Goal: Task Accomplishment & Management: Use online tool/utility

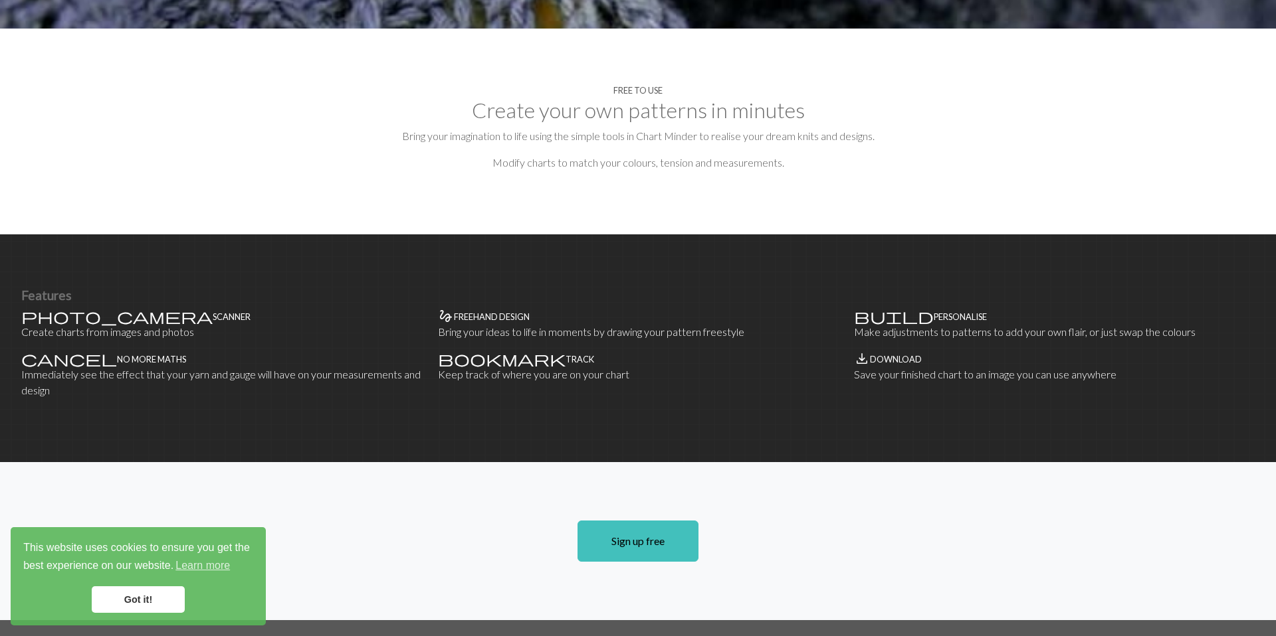
scroll to position [611, 0]
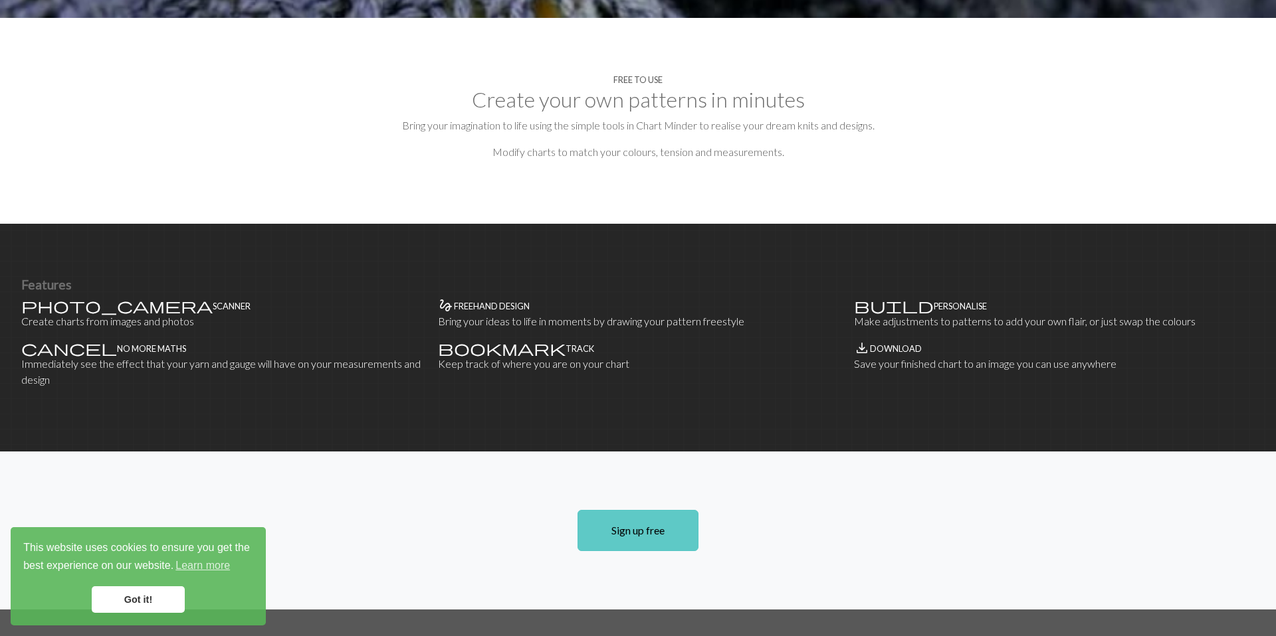
click at [603, 510] on link "Sign up free" at bounding box center [637, 530] width 121 height 41
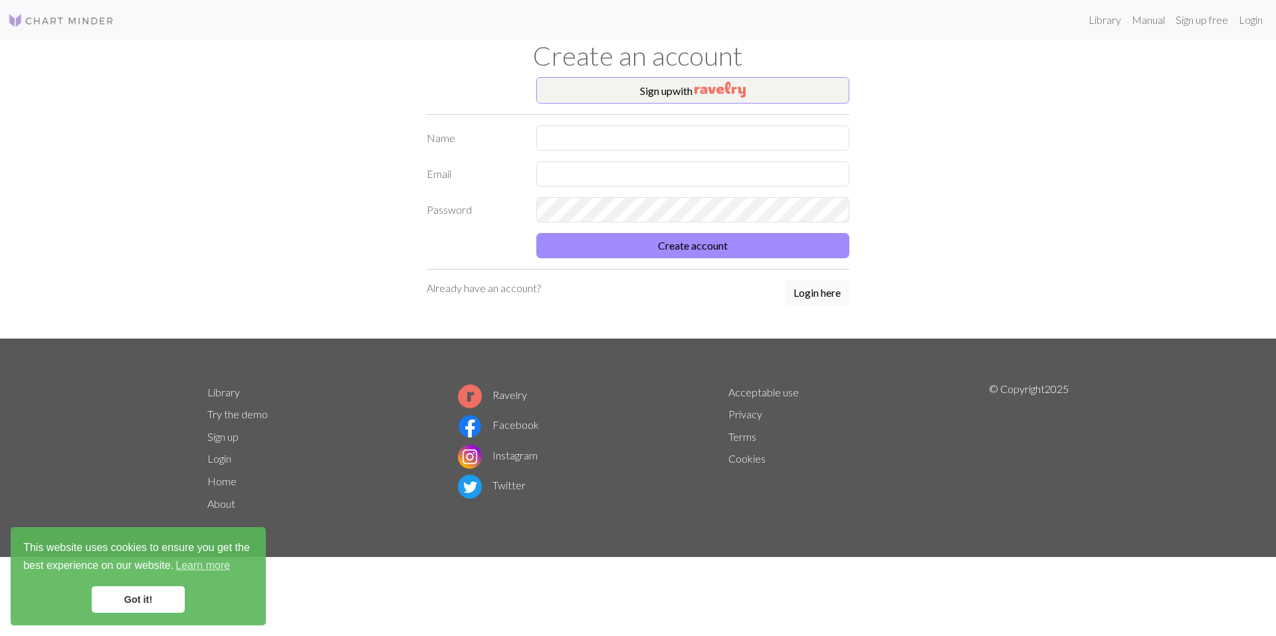
click at [809, 297] on button "Login here" at bounding box center [817, 292] width 64 height 25
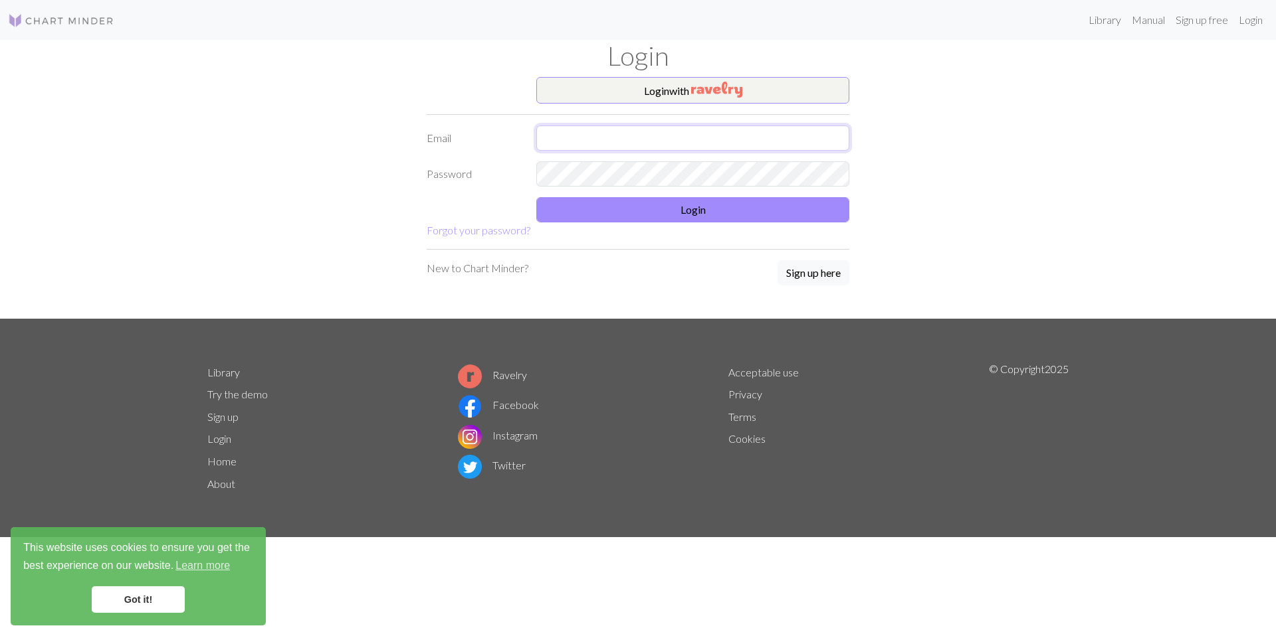
type input "sunnydays48@naver.com"
click at [677, 209] on button "Login" at bounding box center [692, 209] width 313 height 25
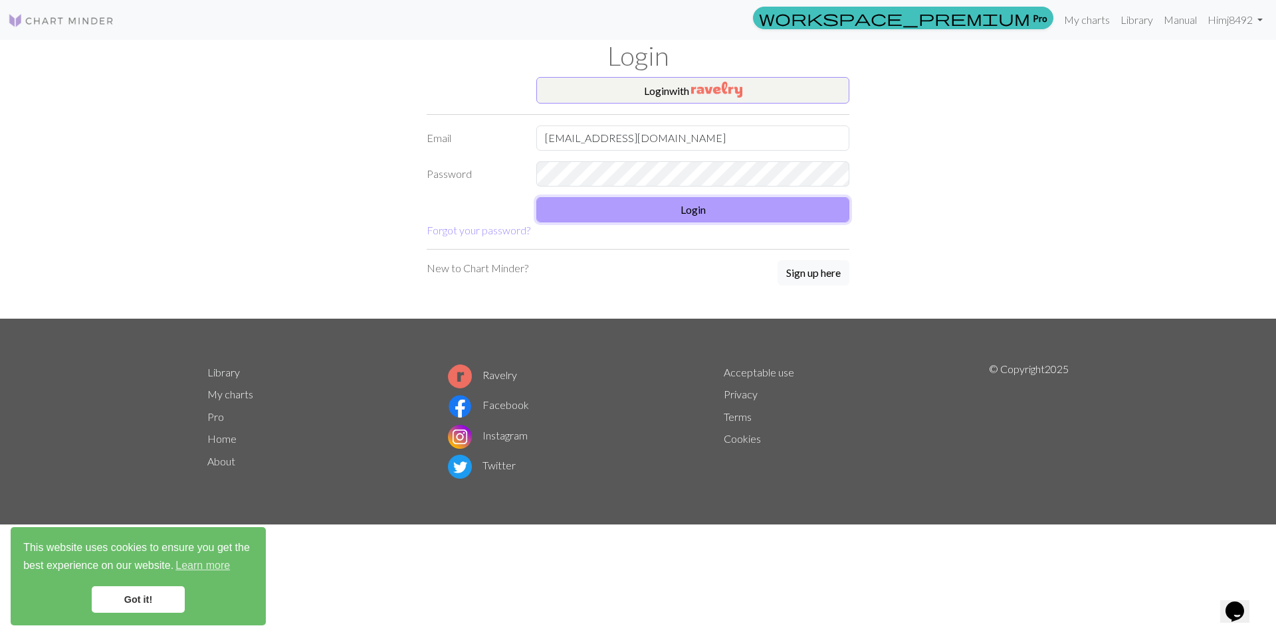
click at [677, 209] on button "Login" at bounding box center [692, 209] width 313 height 25
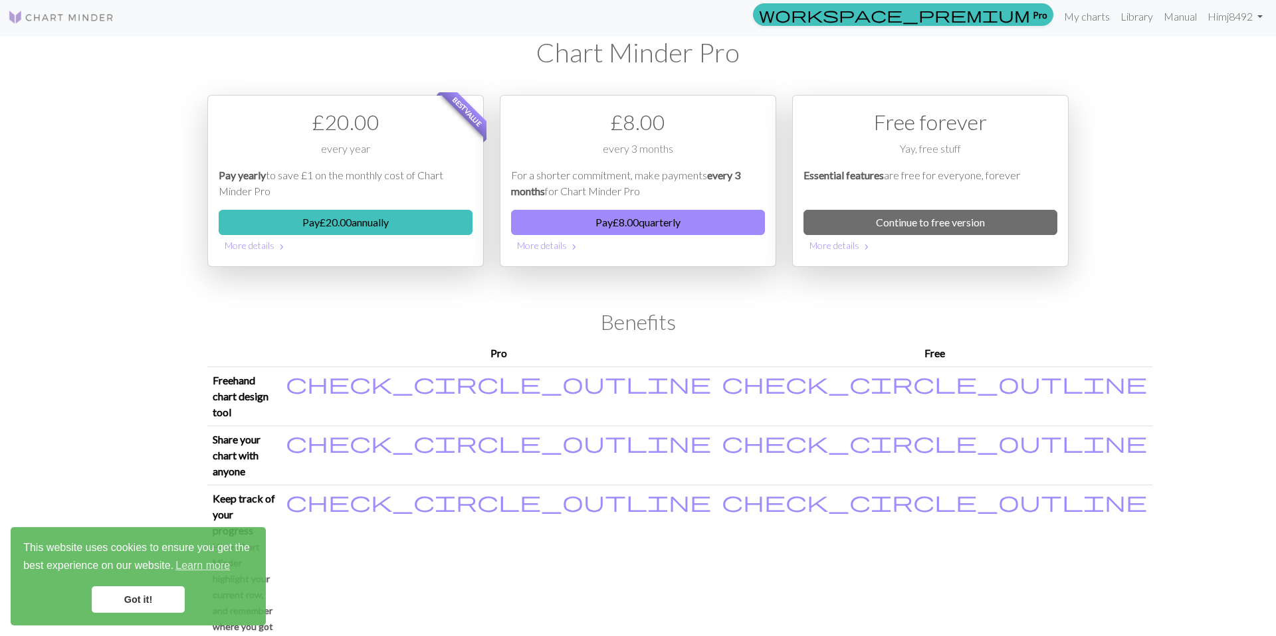
scroll to position [11, 0]
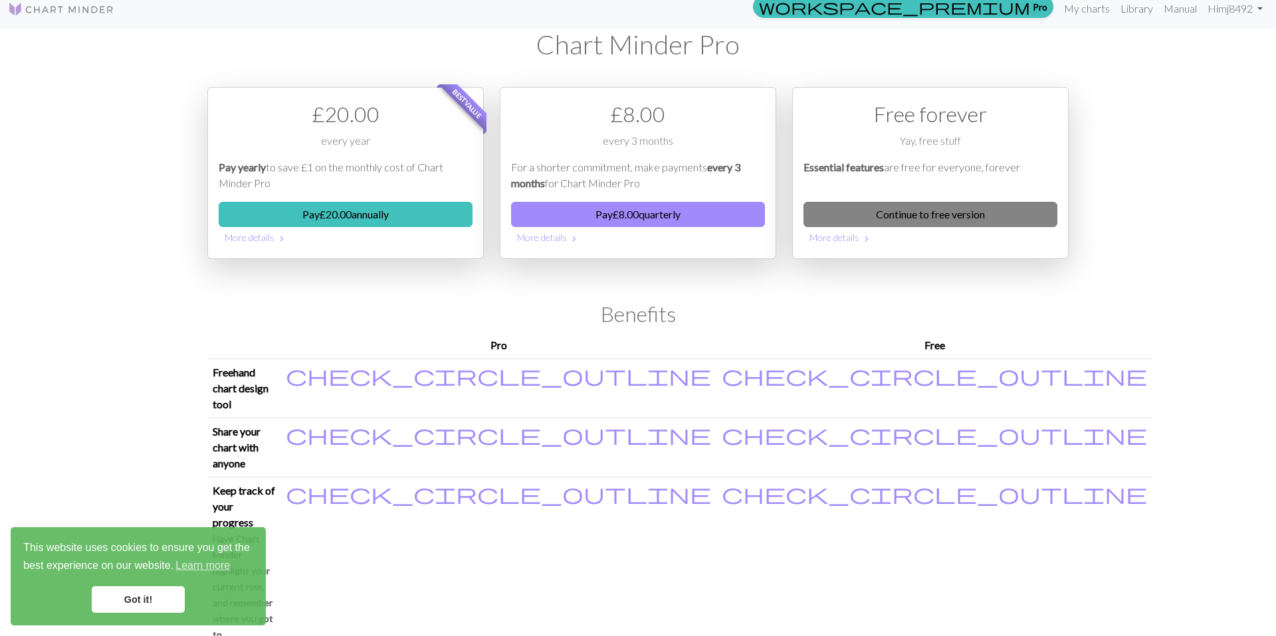
click at [939, 205] on link "Continue to free version" at bounding box center [930, 214] width 254 height 25
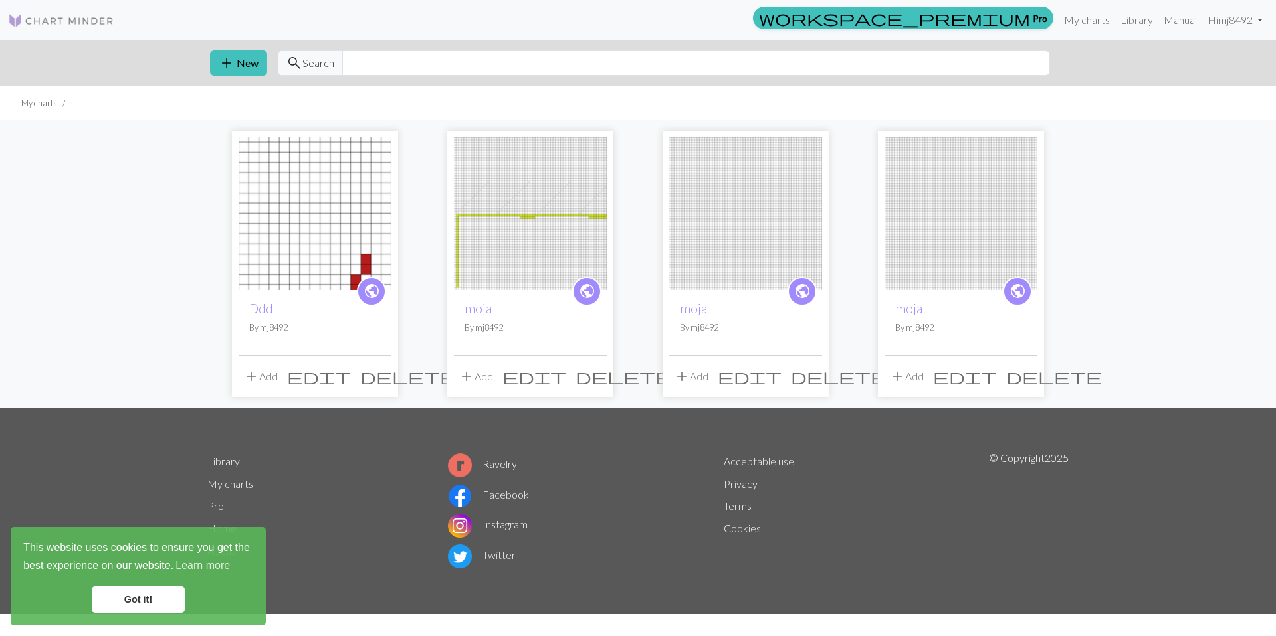
click at [388, 389] on div "edit delete" at bounding box center [371, 376] width 178 height 25
click at [380, 386] on button "delete" at bounding box center [407, 376] width 105 height 25
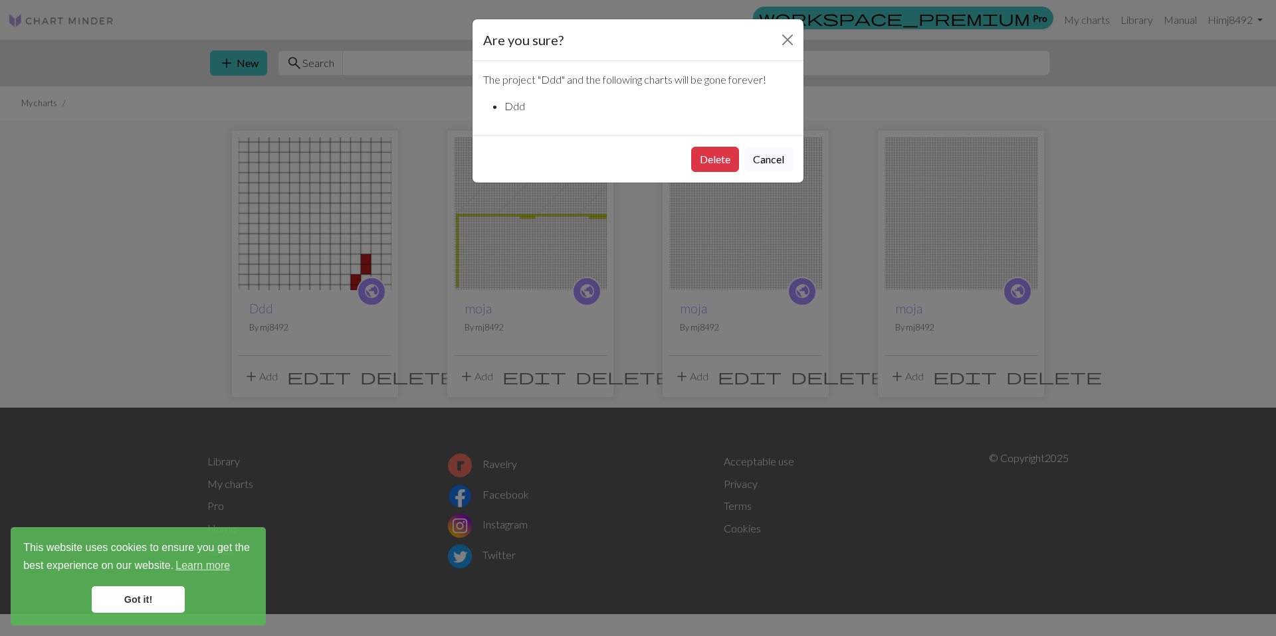
click at [767, 166] on button "Cancel" at bounding box center [768, 159] width 48 height 25
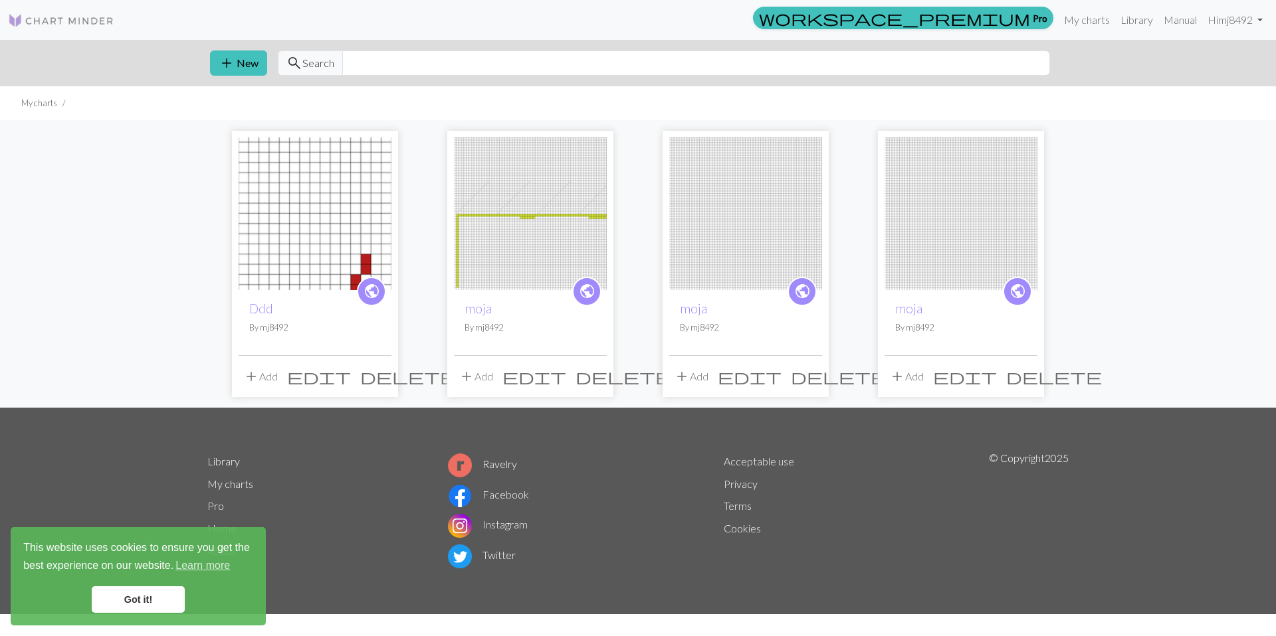
click at [590, 383] on span "delete" at bounding box center [623, 376] width 96 height 19
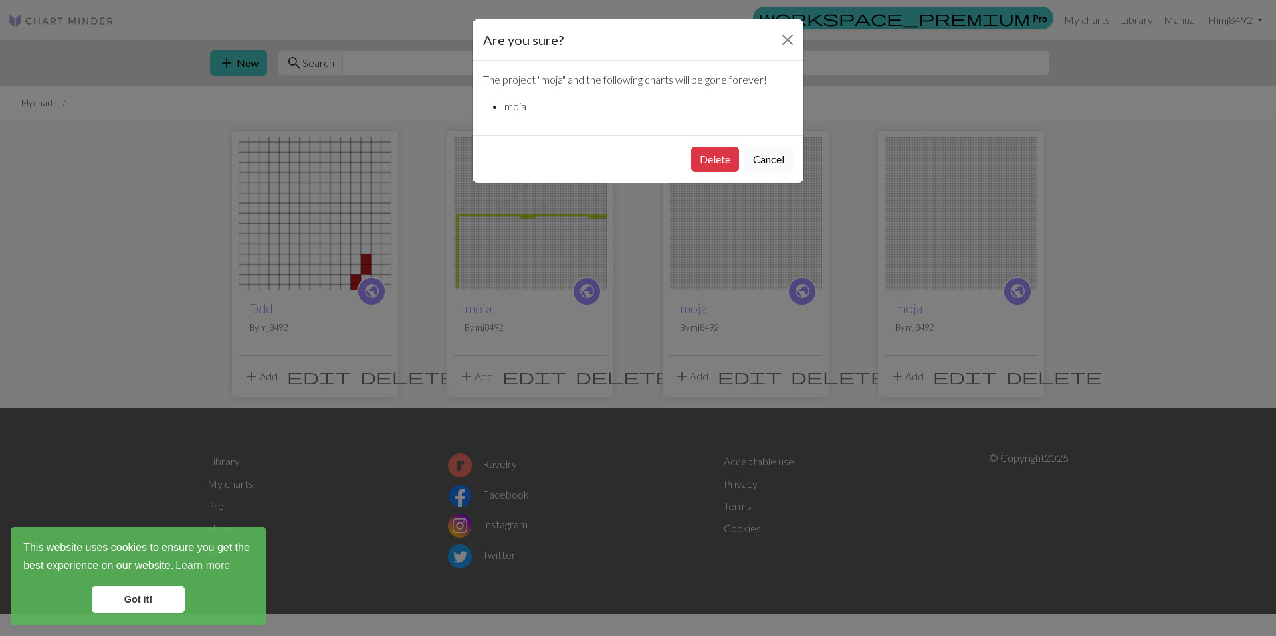
click at [763, 167] on button "Cancel" at bounding box center [768, 159] width 48 height 25
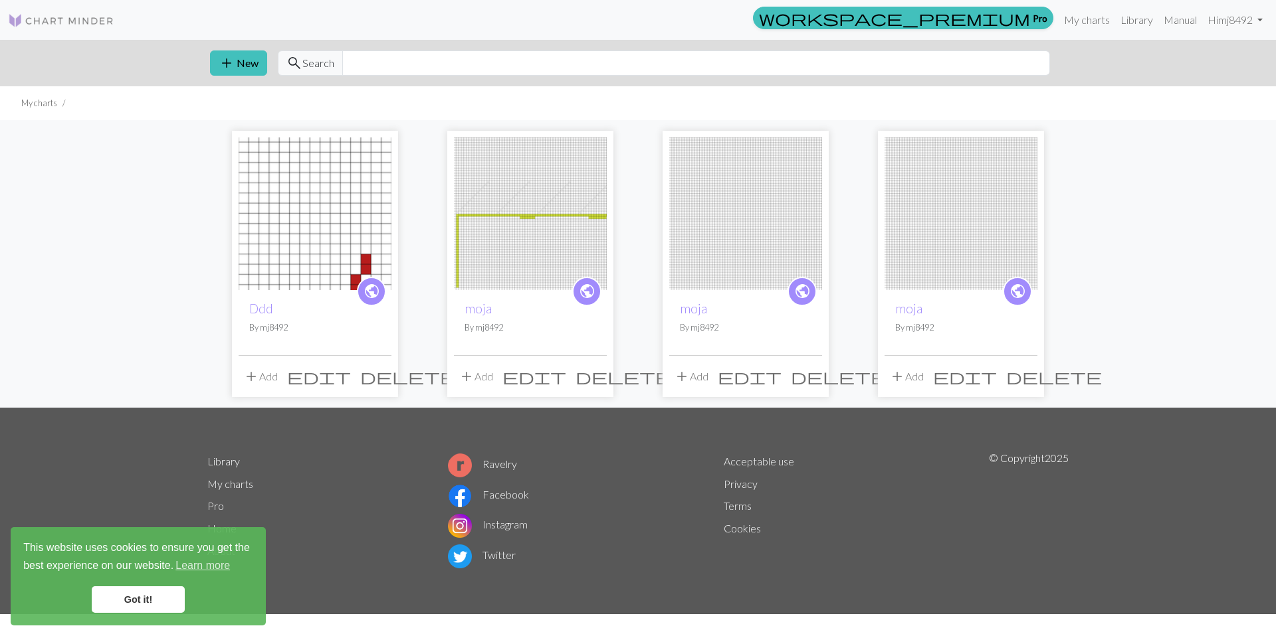
click at [803, 375] on span "delete" at bounding box center [839, 376] width 96 height 19
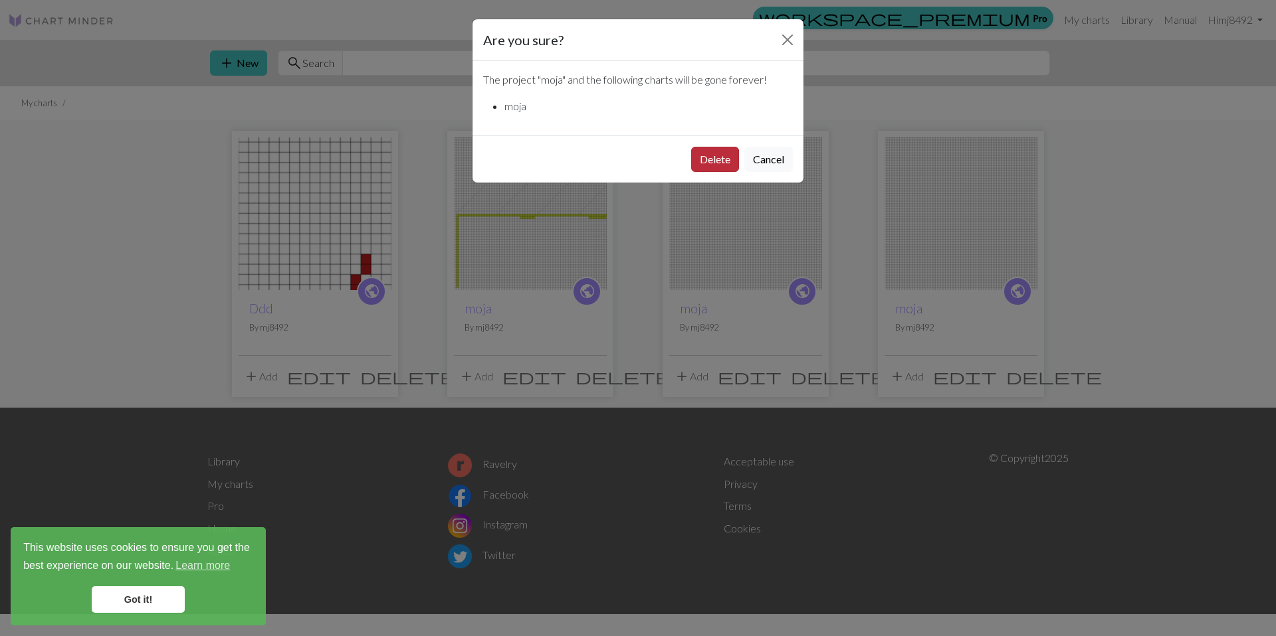
click at [723, 162] on button "Delete" at bounding box center [715, 159] width 48 height 25
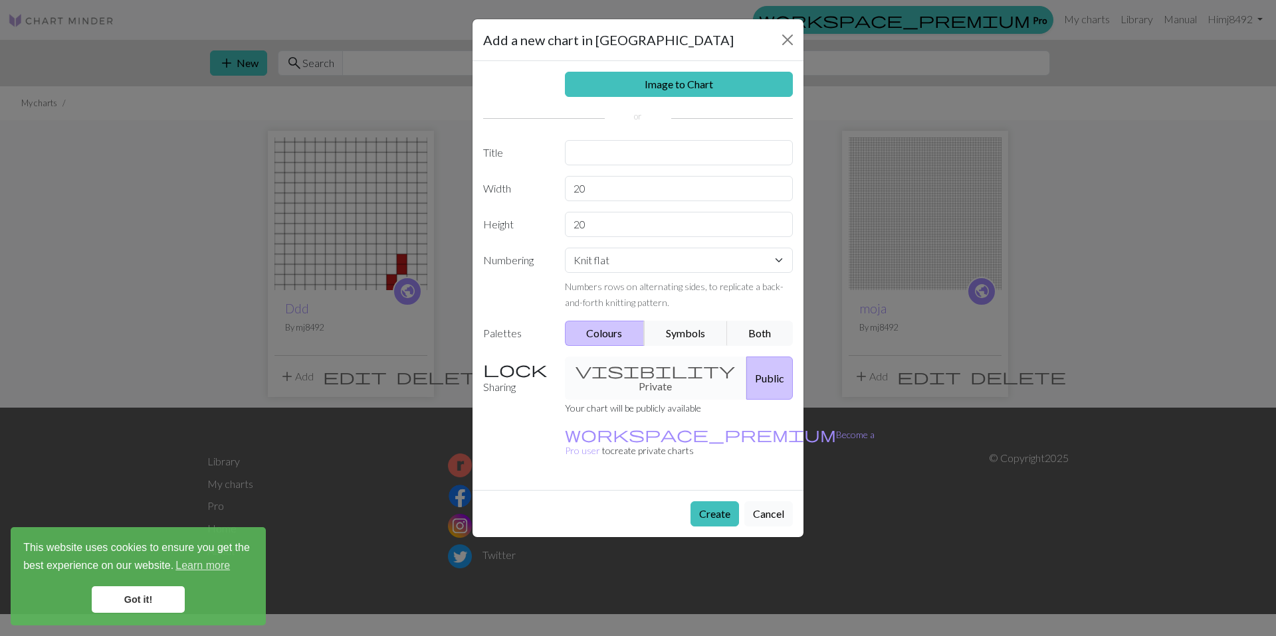
click at [763, 502] on button "Cancel" at bounding box center [768, 514] width 48 height 25
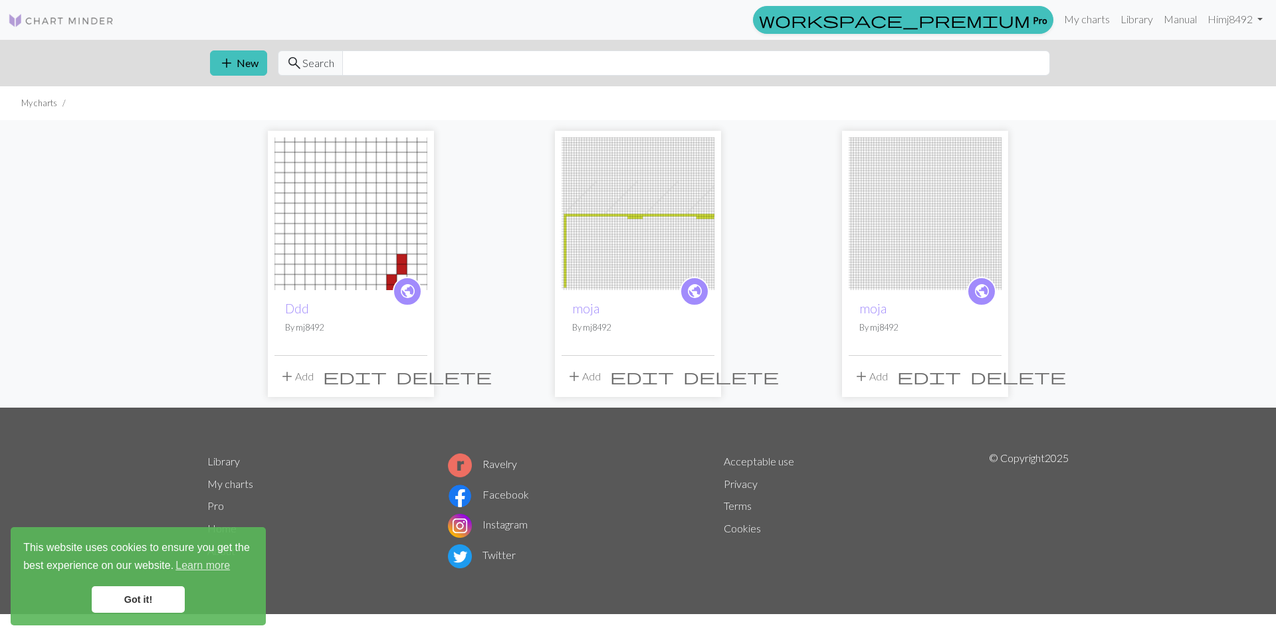
click at [699, 375] on span "delete" at bounding box center [731, 376] width 96 height 19
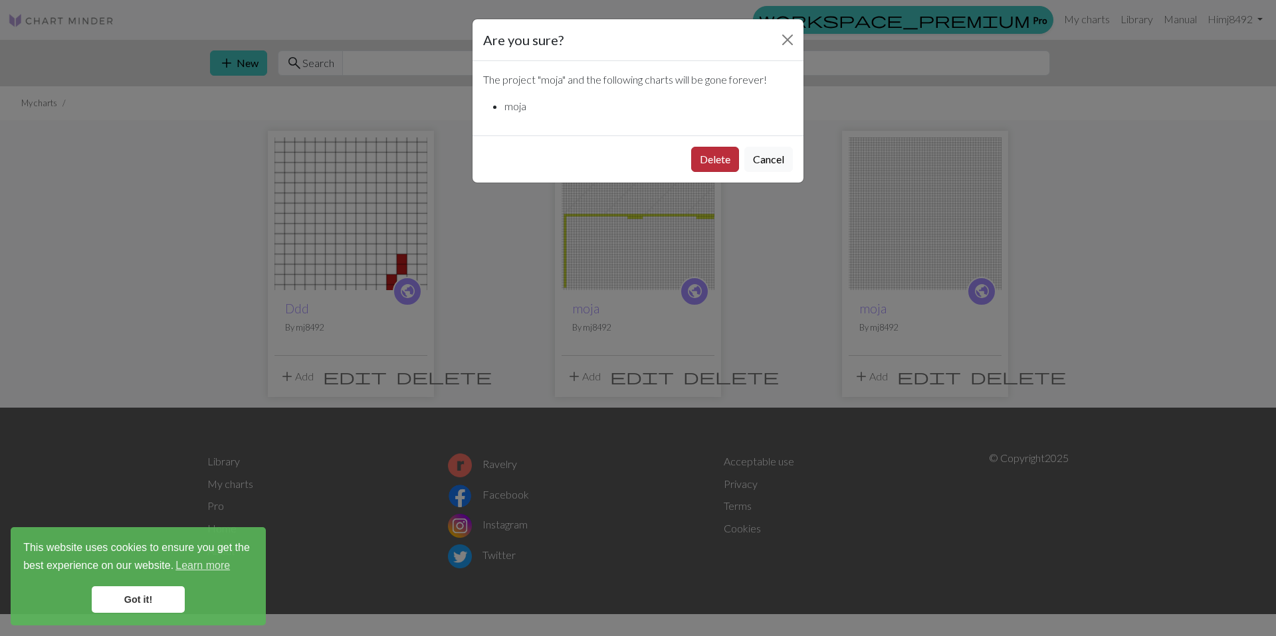
click at [694, 145] on div "Delete Cancel" at bounding box center [637, 159] width 331 height 47
click at [714, 168] on button "Delete" at bounding box center [715, 159] width 48 height 25
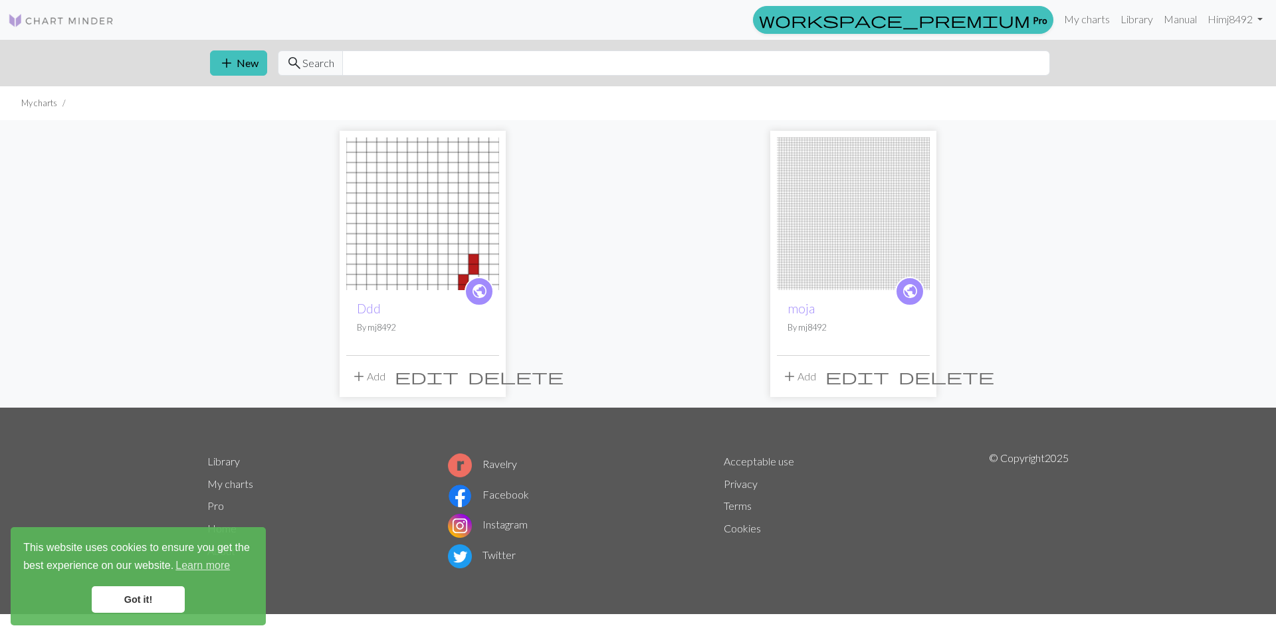
click at [489, 375] on span "delete" at bounding box center [516, 376] width 96 height 19
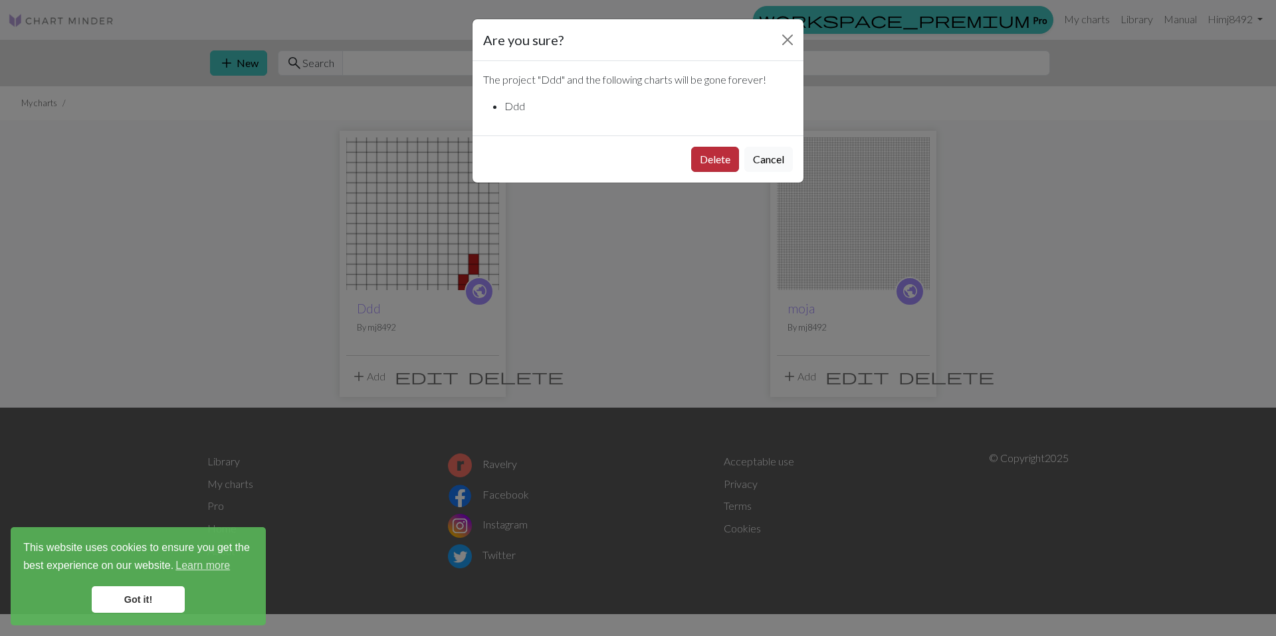
click at [692, 161] on button "Delete" at bounding box center [715, 159] width 48 height 25
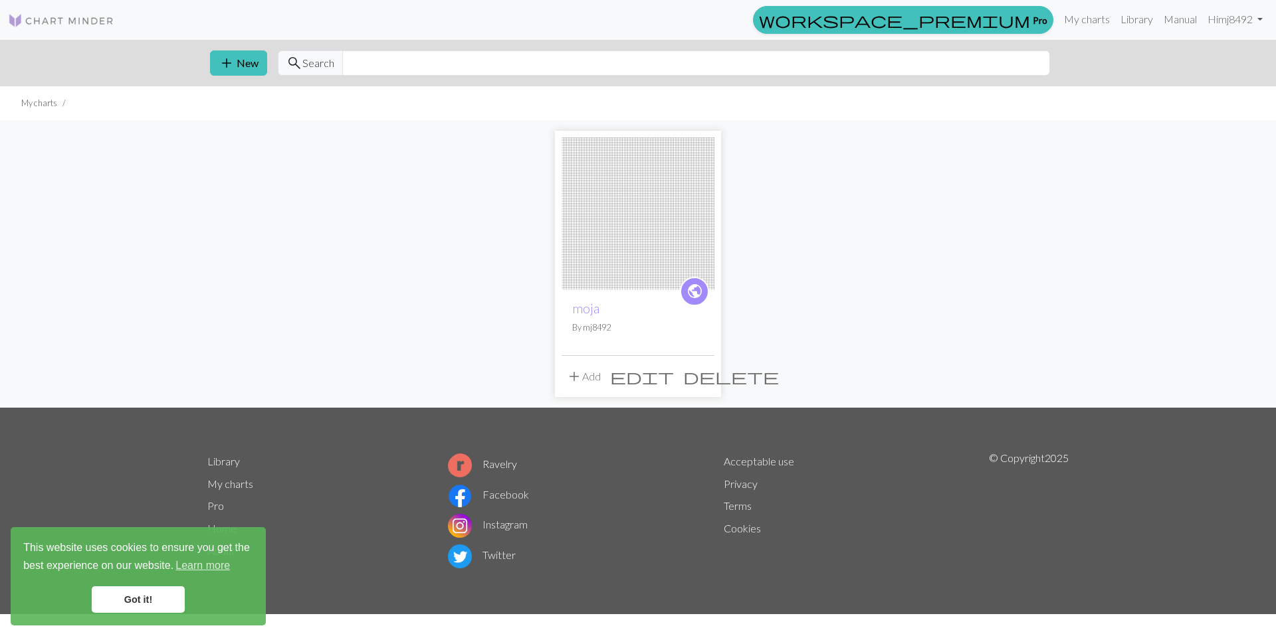
click at [672, 377] on span "edit" at bounding box center [642, 376] width 64 height 19
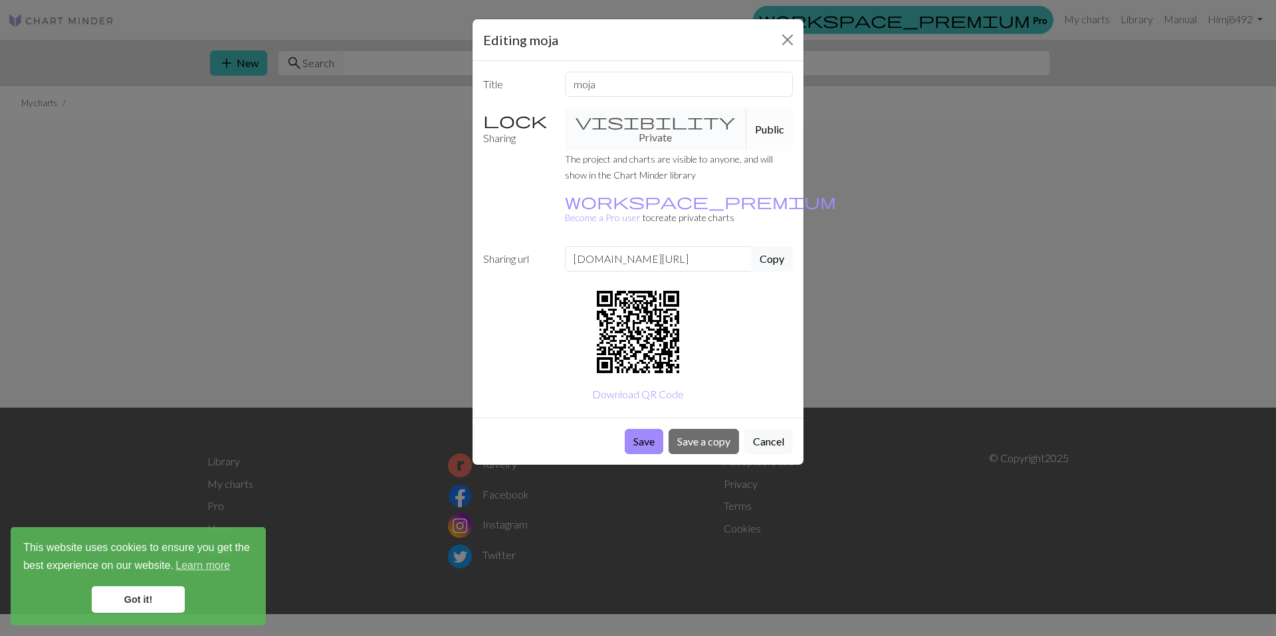
click at [620, 418] on div "Save Save a copy Cancel" at bounding box center [637, 441] width 331 height 47
click at [641, 429] on button "Save" at bounding box center [643, 441] width 39 height 25
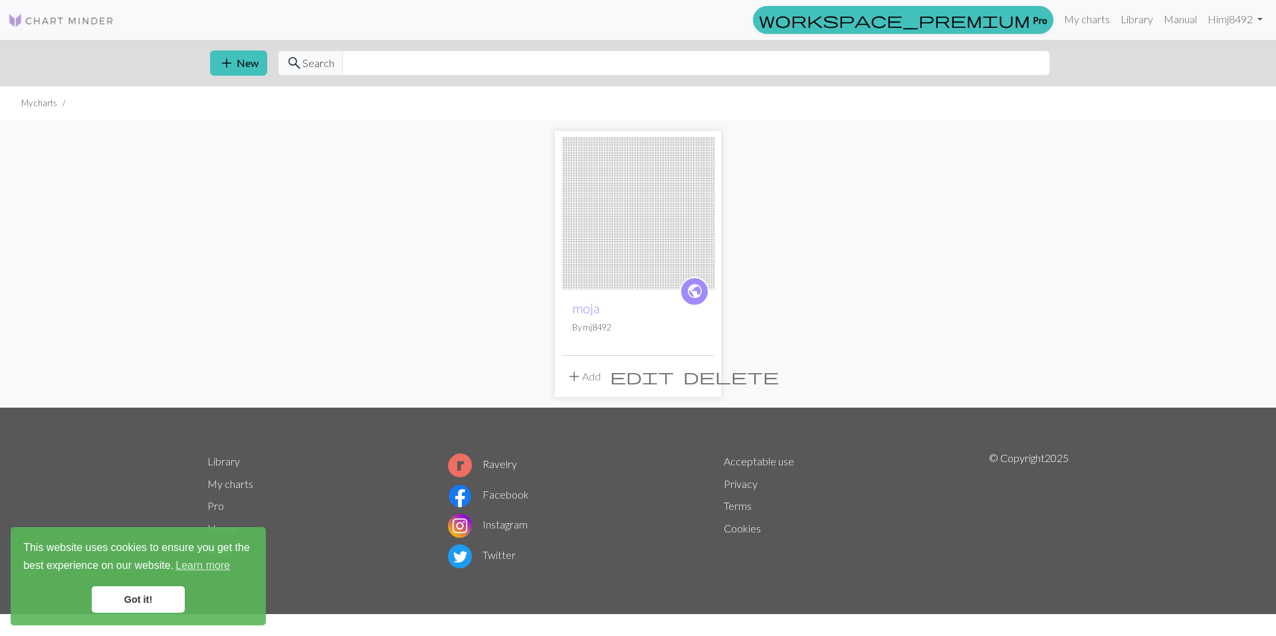
click at [644, 243] on img at bounding box center [637, 214] width 153 height 153
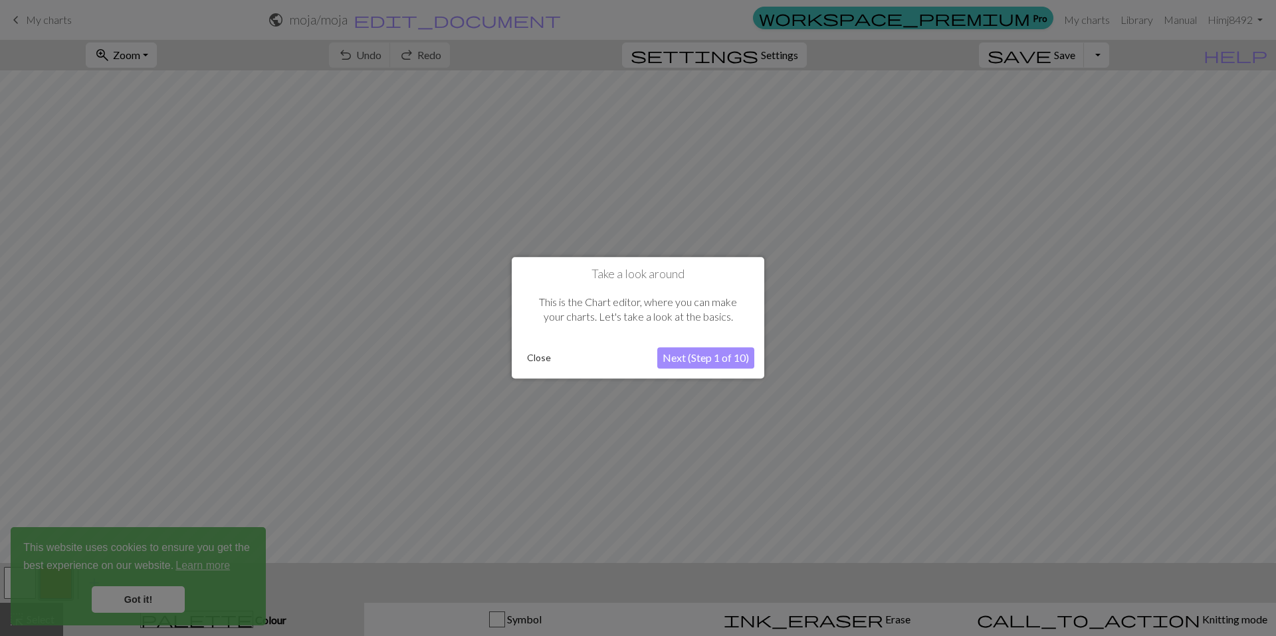
click at [696, 360] on button "Next (Step 1 of 10)" at bounding box center [705, 358] width 97 height 21
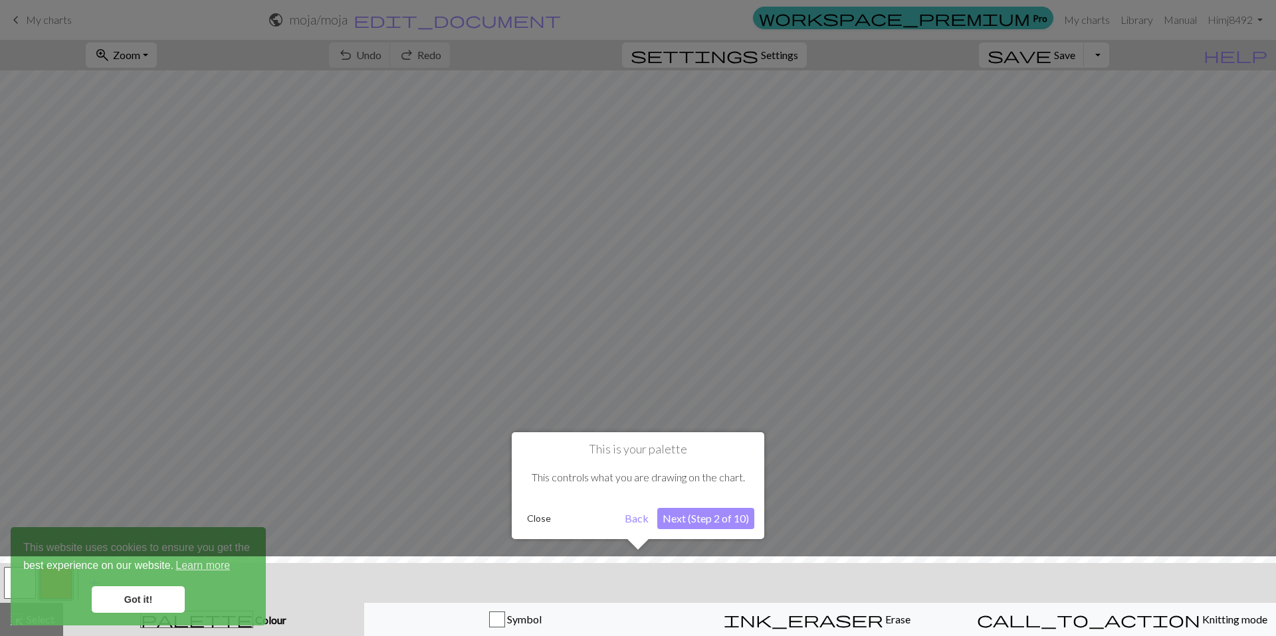
click at [713, 521] on button "Next (Step 2 of 10)" at bounding box center [705, 518] width 97 height 21
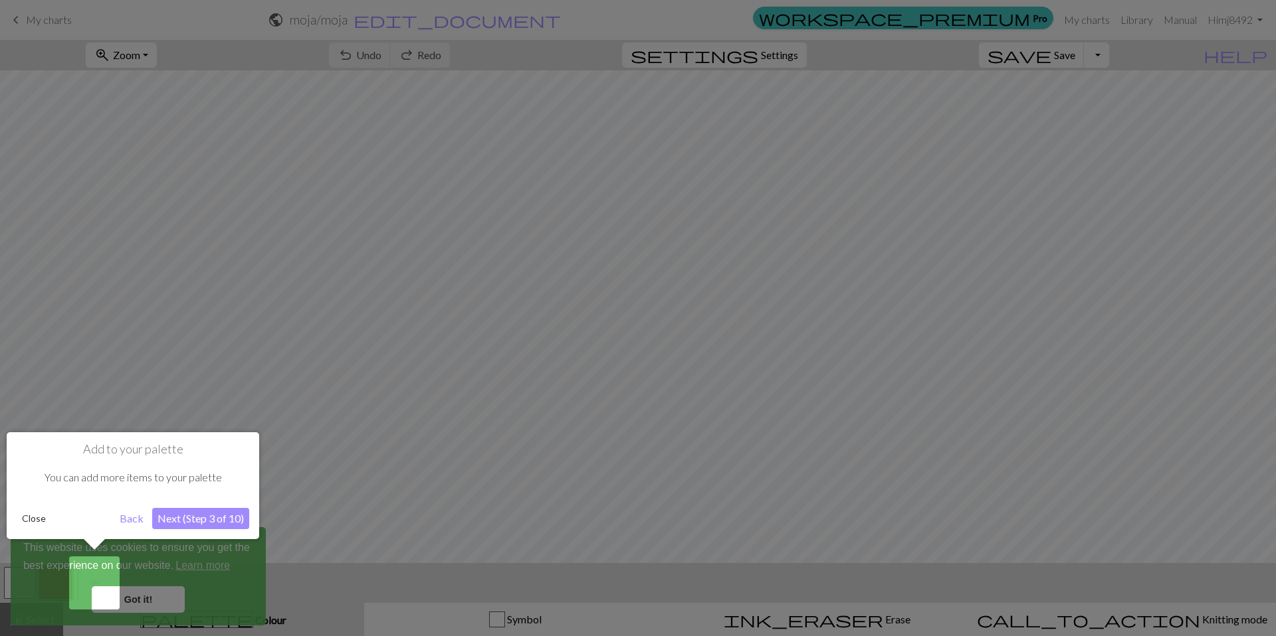
click at [232, 527] on button "Next (Step 3 of 10)" at bounding box center [200, 518] width 97 height 21
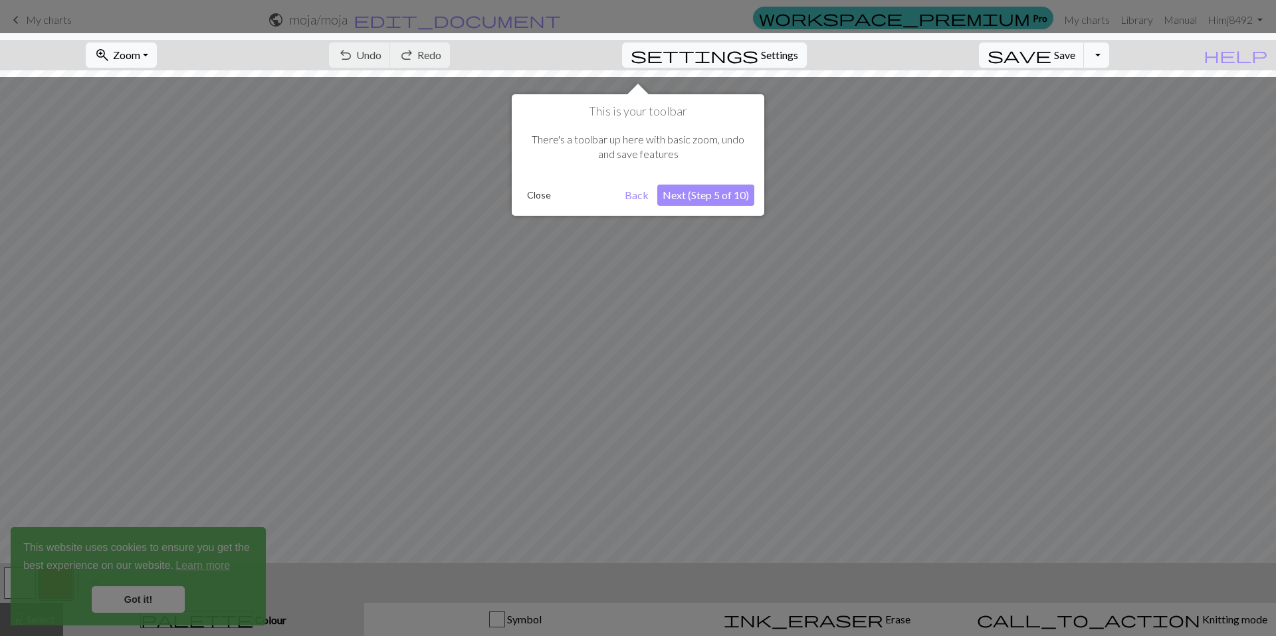
click at [696, 199] on button "Next (Step 5 of 10)" at bounding box center [705, 195] width 97 height 21
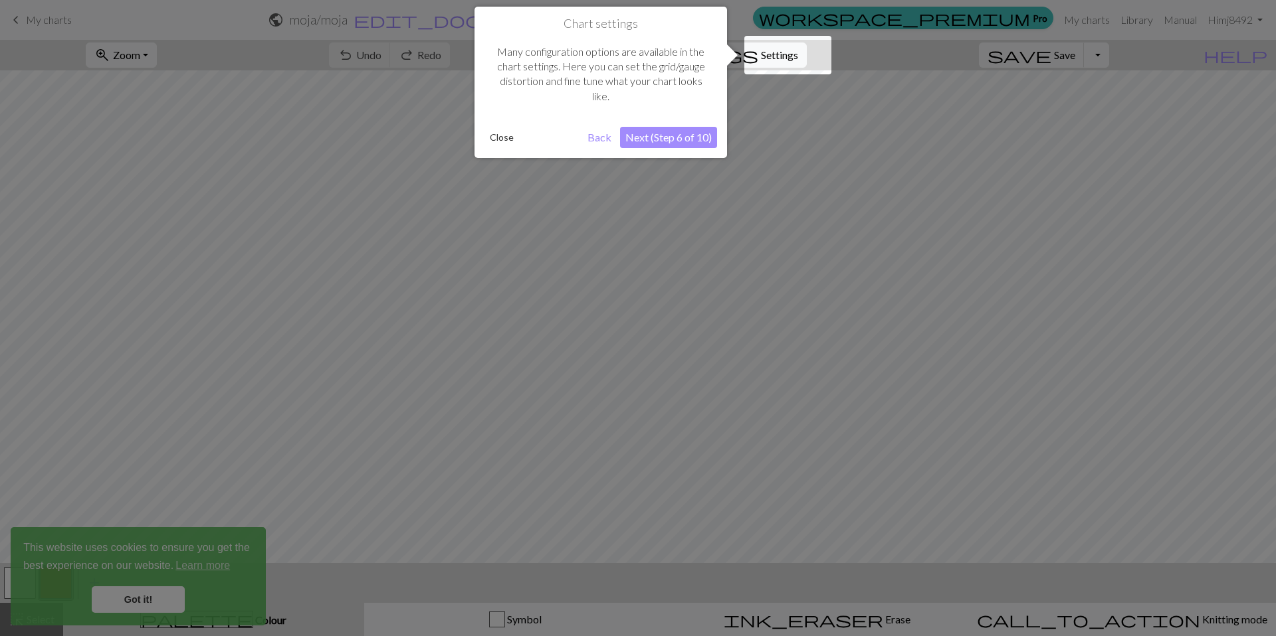
click at [656, 131] on button "Next (Step 6 of 10)" at bounding box center [668, 137] width 97 height 21
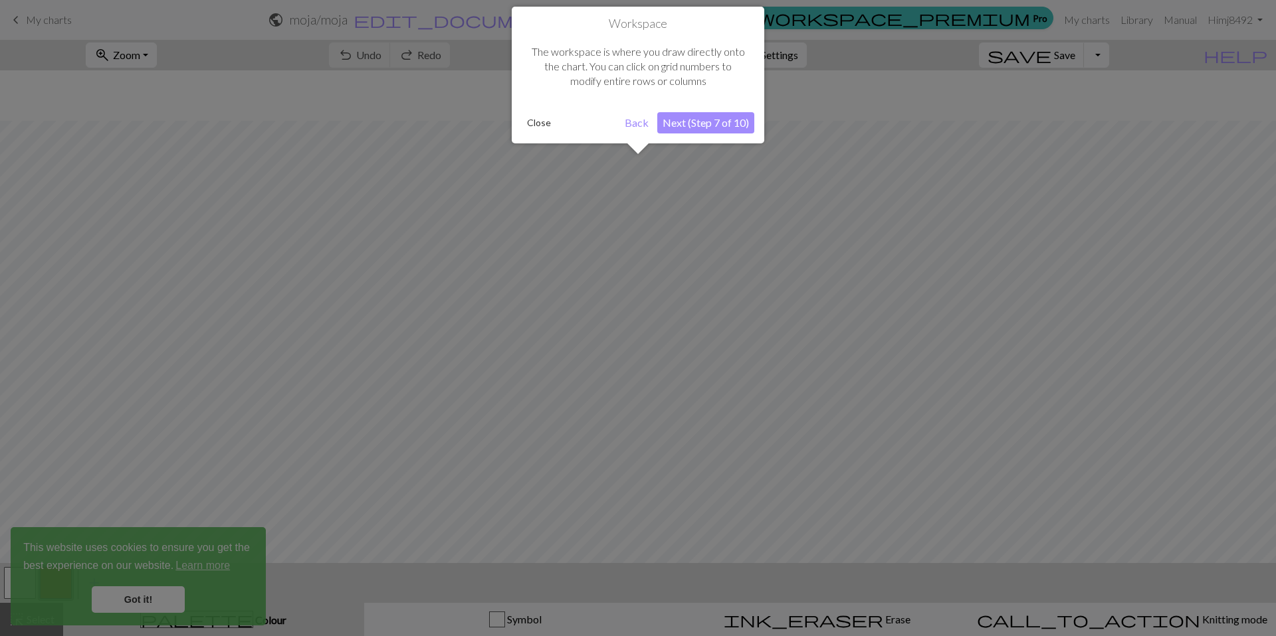
scroll to position [50, 0]
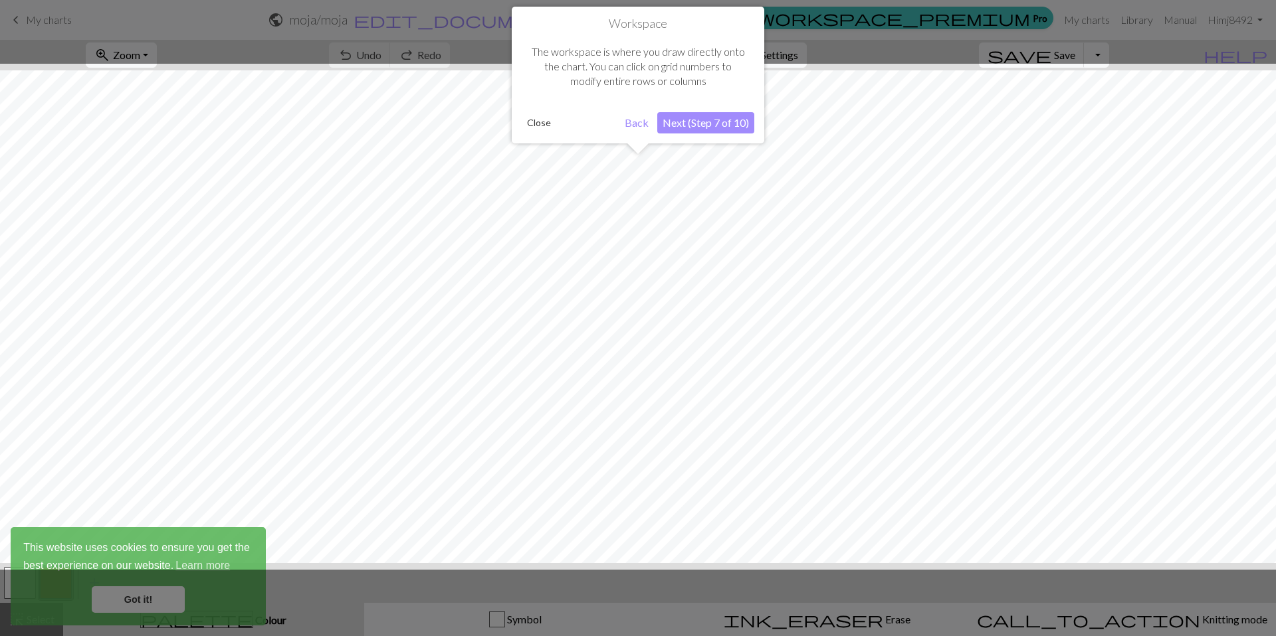
click at [657, 131] on button "Next (Step 7 of 10)" at bounding box center [705, 122] width 97 height 21
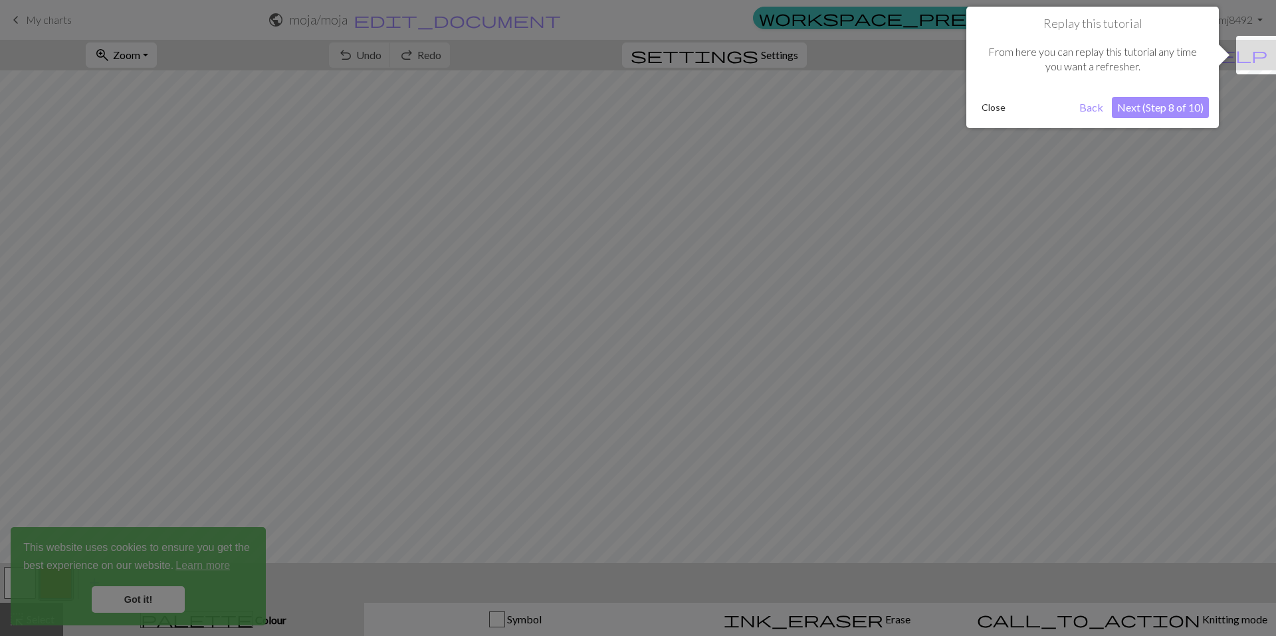
click at [1175, 112] on button "Next (Step 8 of 10)" at bounding box center [1159, 107] width 97 height 21
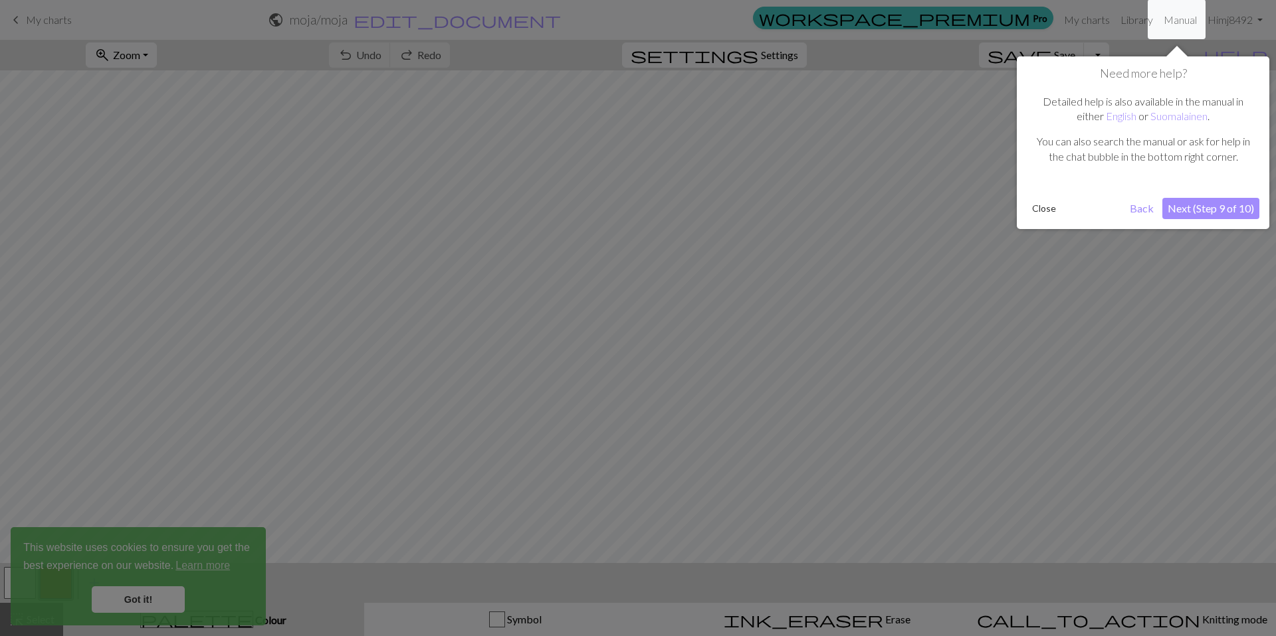
drag, startPoint x: 1215, startPoint y: 227, endPoint x: 1216, endPoint y: 219, distance: 7.3
click at [1216, 224] on div "Need more help? Detailed help is also available in the manual in either English…" at bounding box center [1142, 142] width 252 height 173
click at [1215, 216] on button "Next (Step 9 of 10)" at bounding box center [1210, 208] width 97 height 21
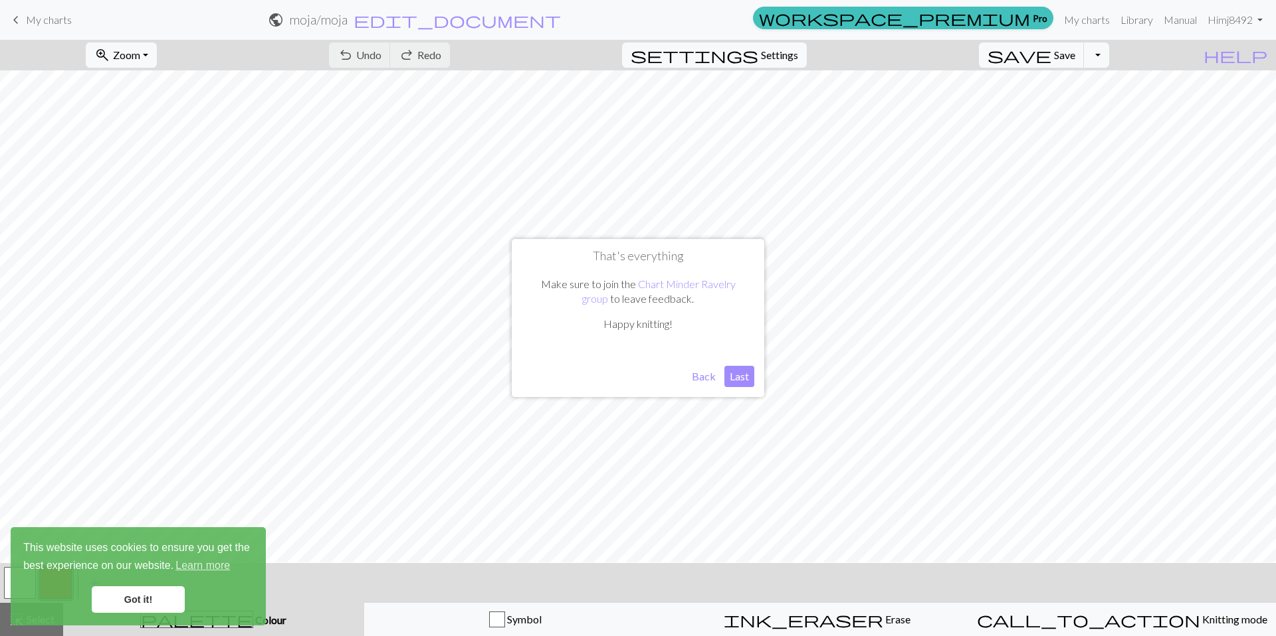
scroll to position [51, 0]
click at [733, 379] on button "Last" at bounding box center [739, 376] width 30 height 21
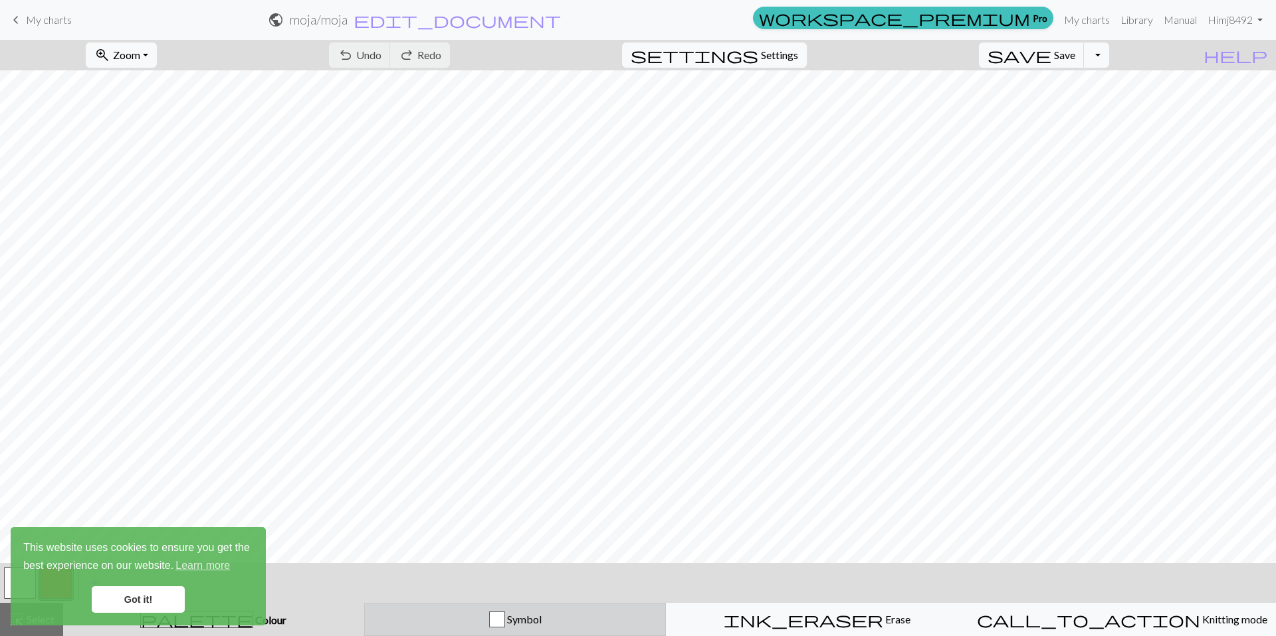
click at [498, 618] on div "button" at bounding box center [497, 620] width 16 height 16
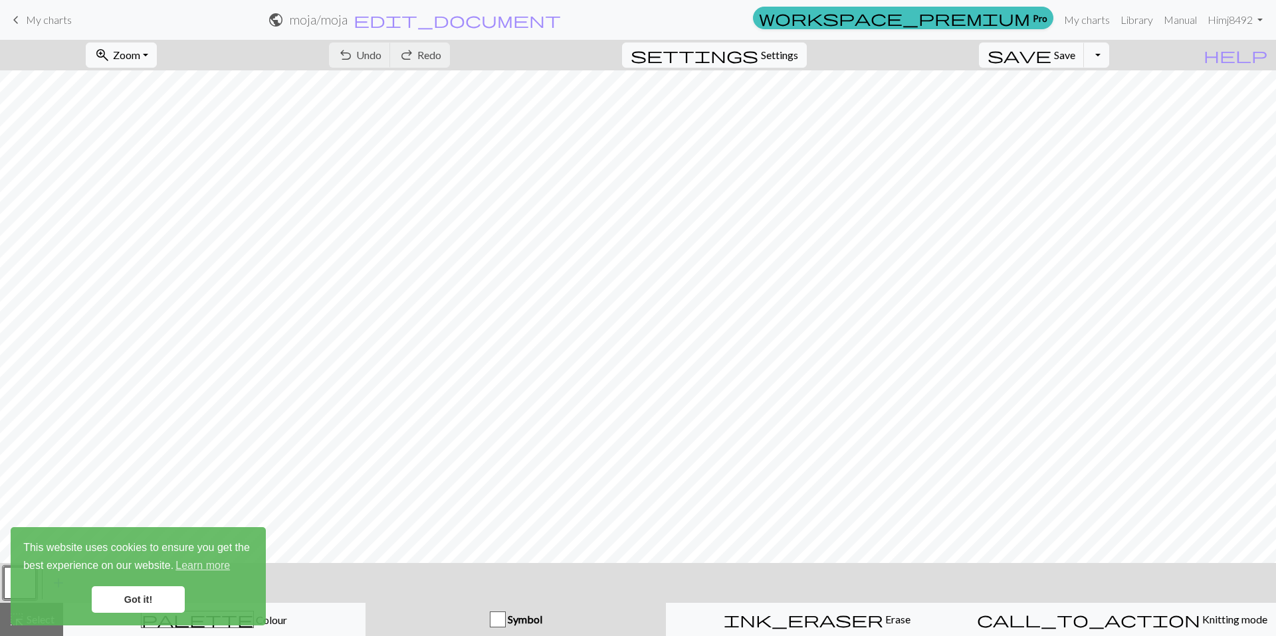
click at [155, 603] on link "Got it!" at bounding box center [138, 600] width 93 height 27
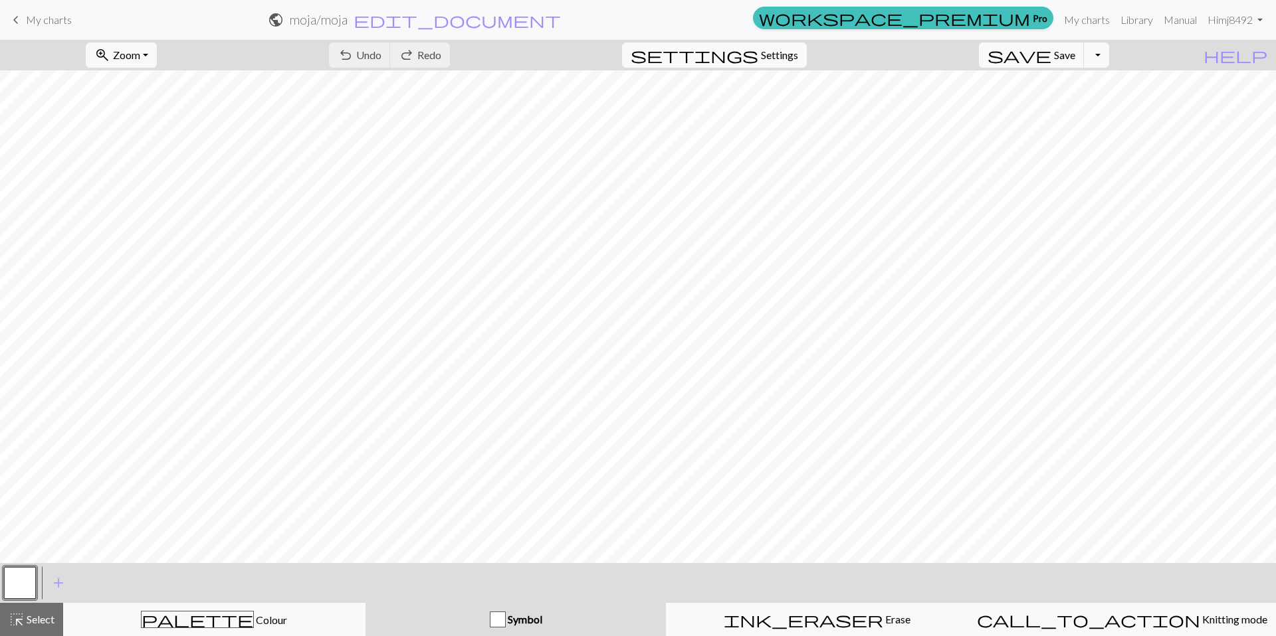
click at [502, 631] on button "Symbol" at bounding box center [515, 619] width 301 height 33
click at [500, 615] on div "button" at bounding box center [498, 620] width 16 height 16
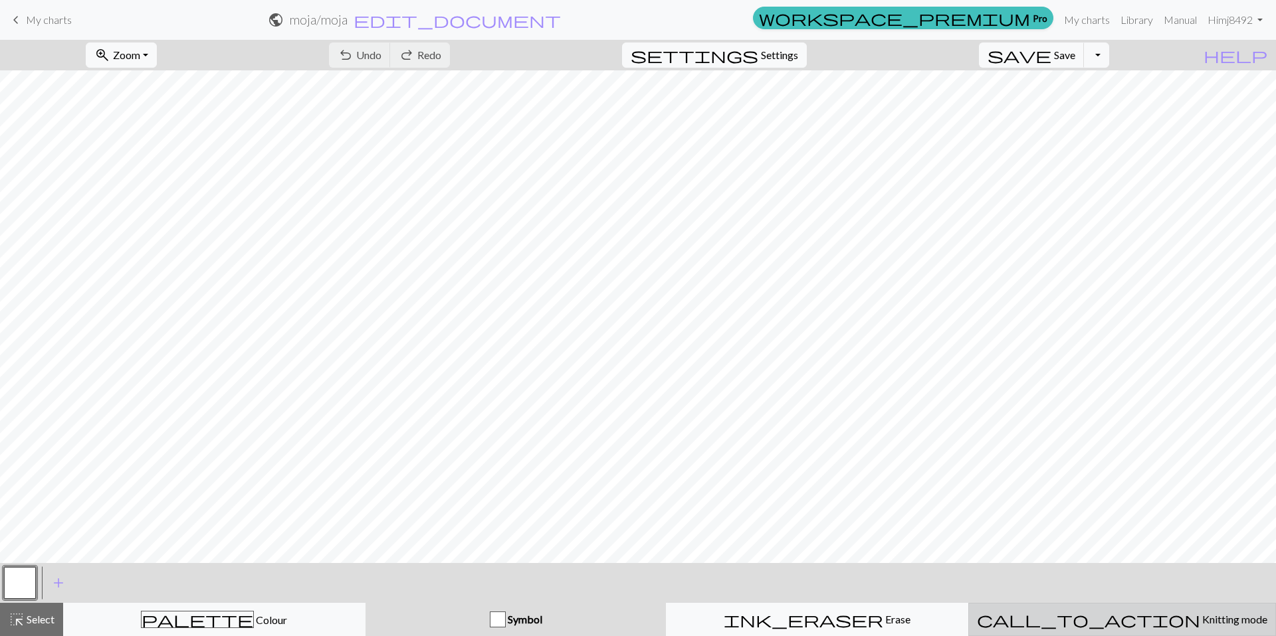
click at [1057, 628] on button "call_to_action Knitting mode Knitting mode" at bounding box center [1122, 619] width 308 height 33
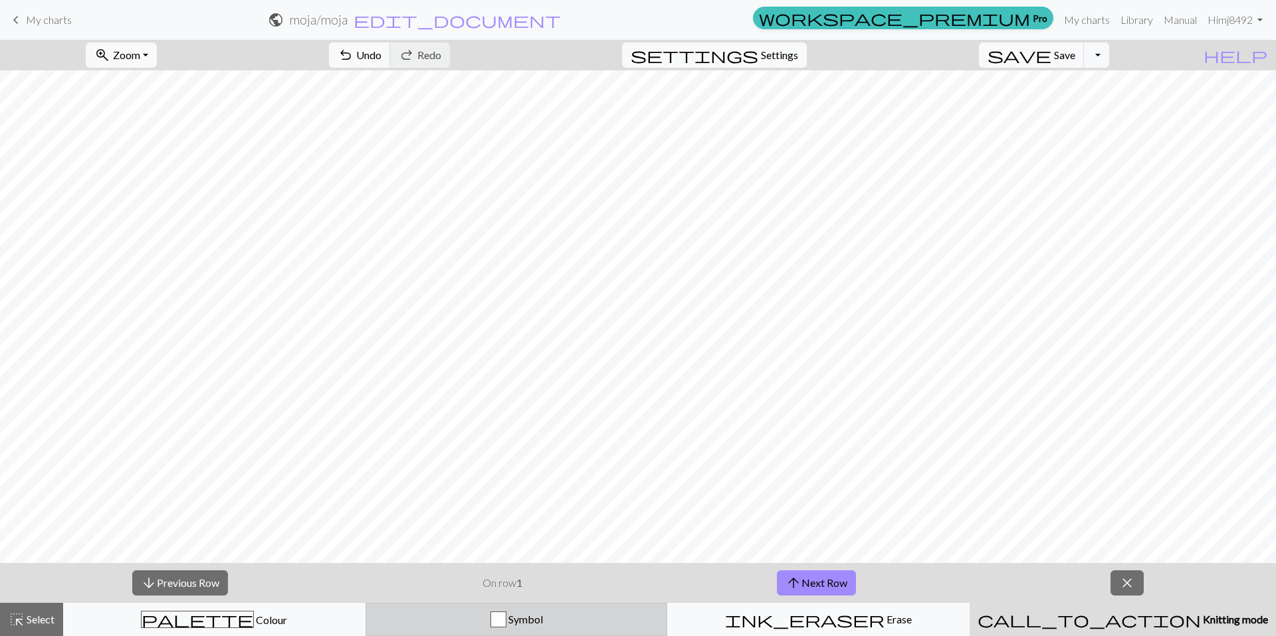
click at [560, 630] on button "Symbol" at bounding box center [516, 619] width 302 height 33
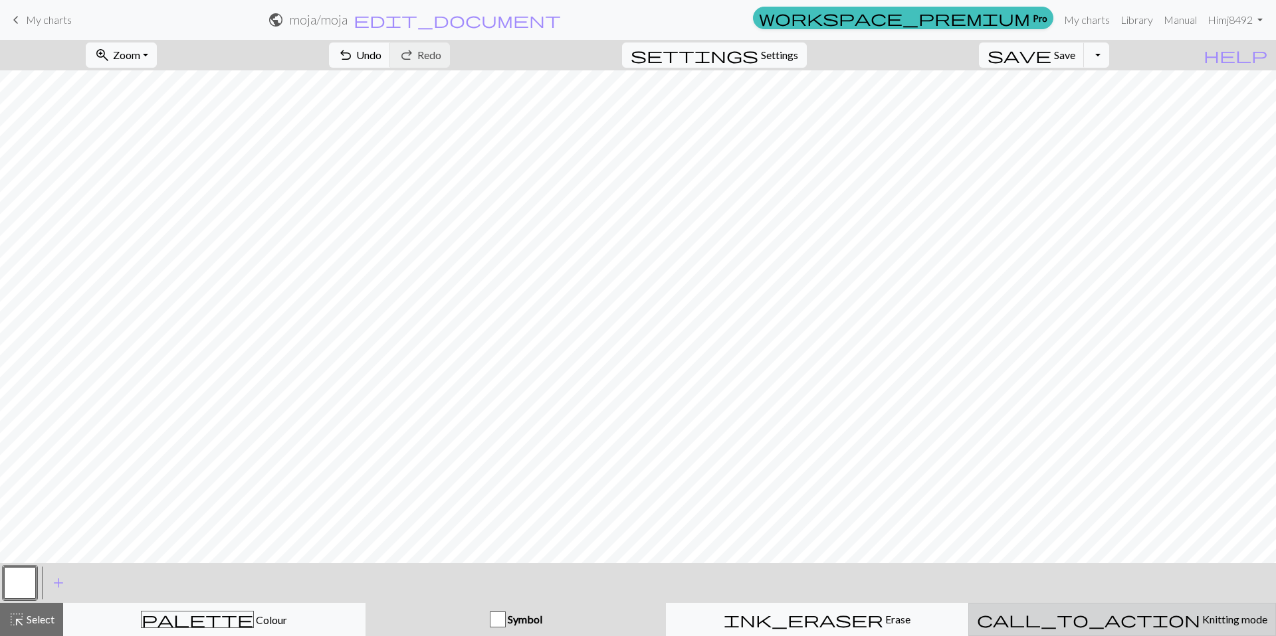
click at [1054, 623] on div "call_to_action Knitting mode Knitting mode" at bounding box center [1122, 620] width 290 height 16
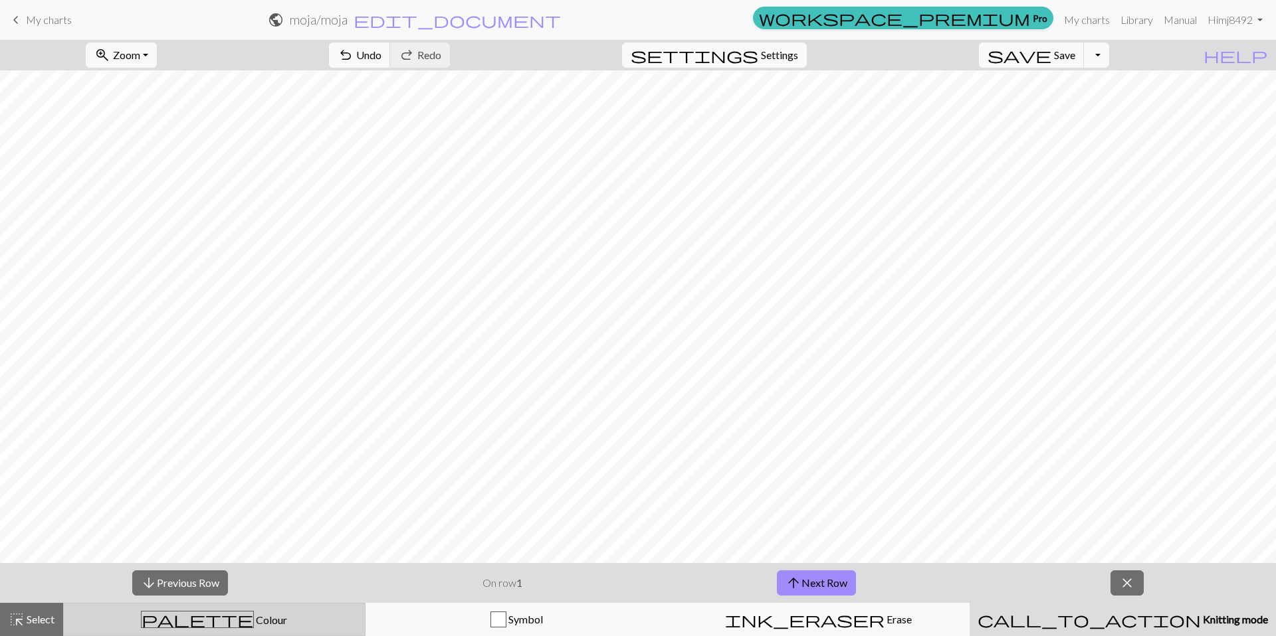
click at [195, 621] on span "palette" at bounding box center [198, 620] width 112 height 19
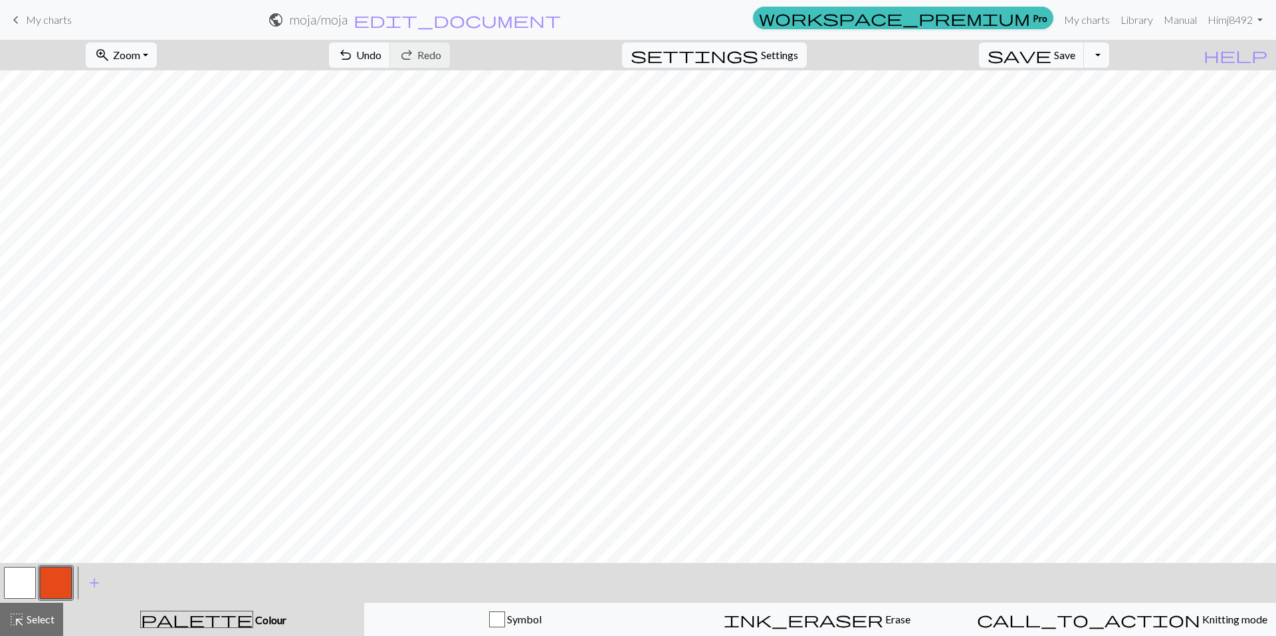
click at [49, 583] on button "button" at bounding box center [56, 583] width 32 height 32
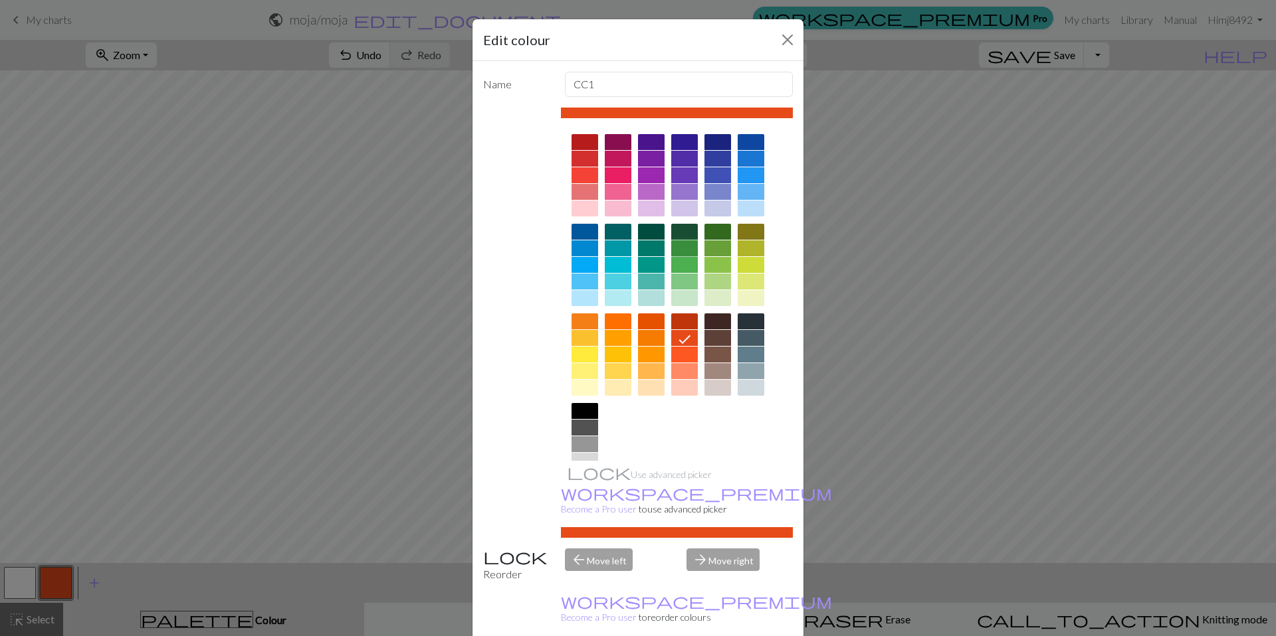
click at [690, 244] on div at bounding box center [684, 248] width 27 height 16
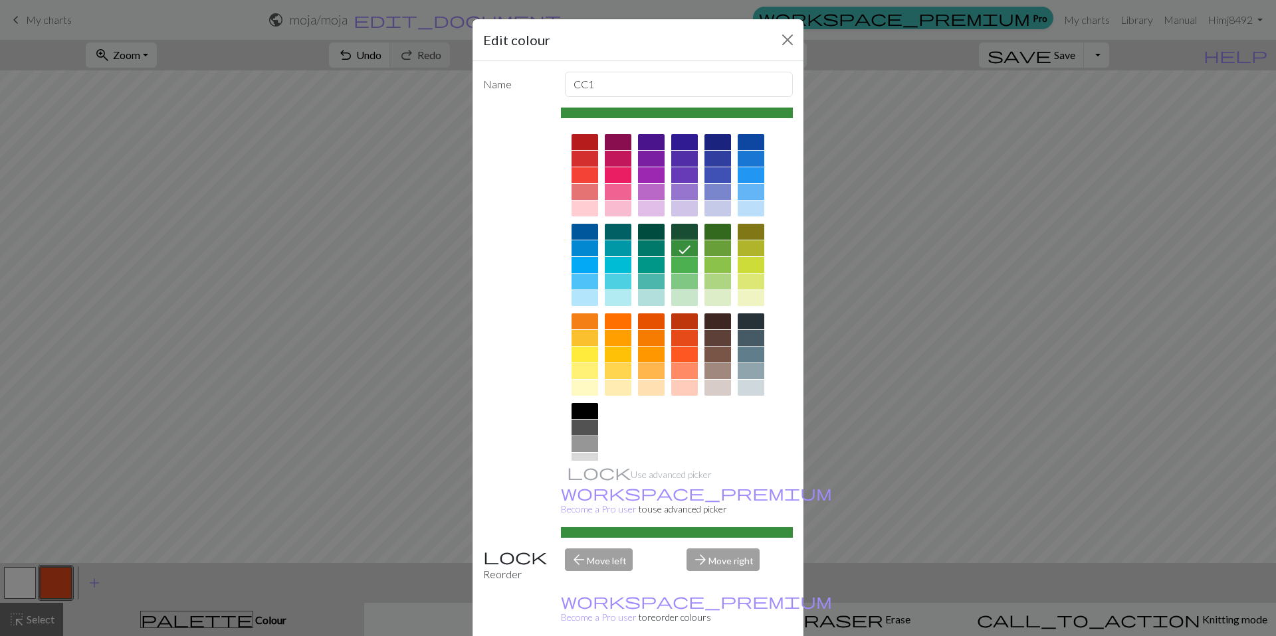
scroll to position [7, 0]
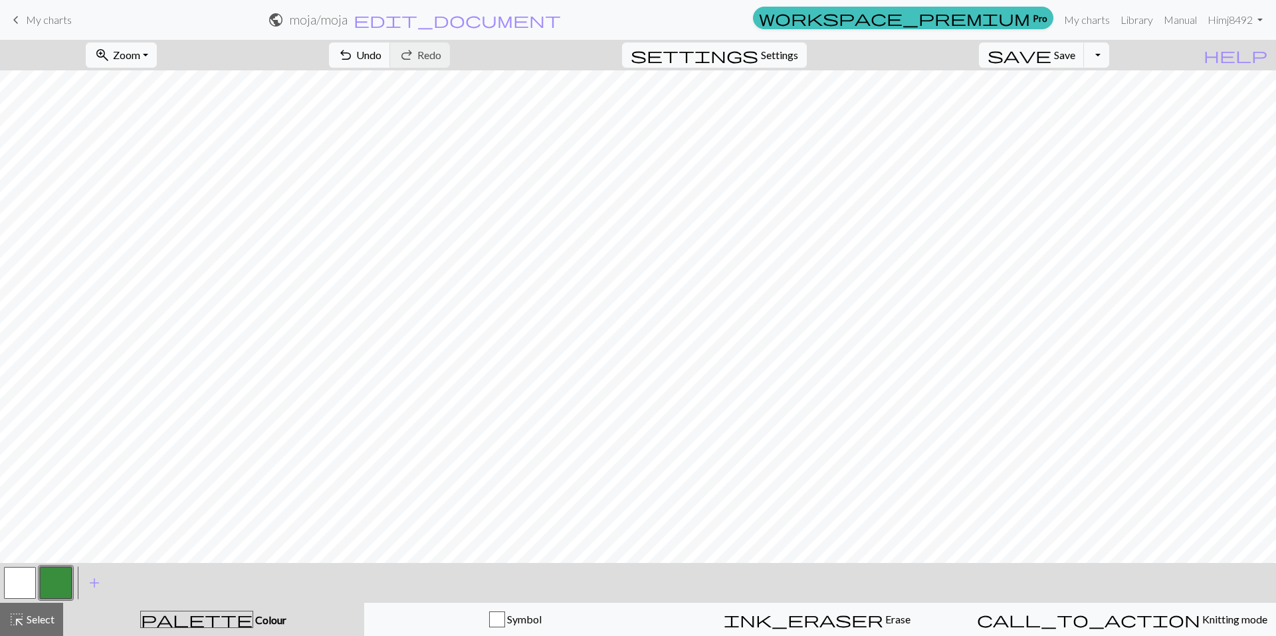
scroll to position [5, 0]
drag, startPoint x: 783, startPoint y: 619, endPoint x: 773, endPoint y: 615, distance: 10.7
click at [783, 619] on div "ink_eraser Erase Erase" at bounding box center [816, 620] width 285 height 16
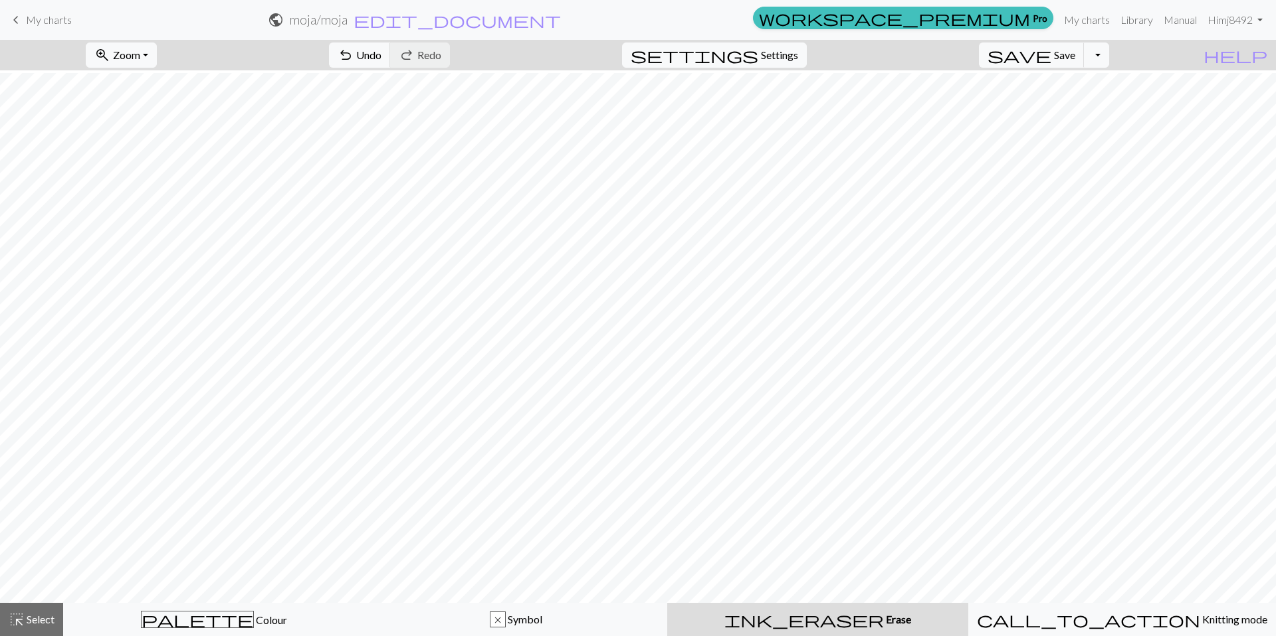
scroll to position [13, 3]
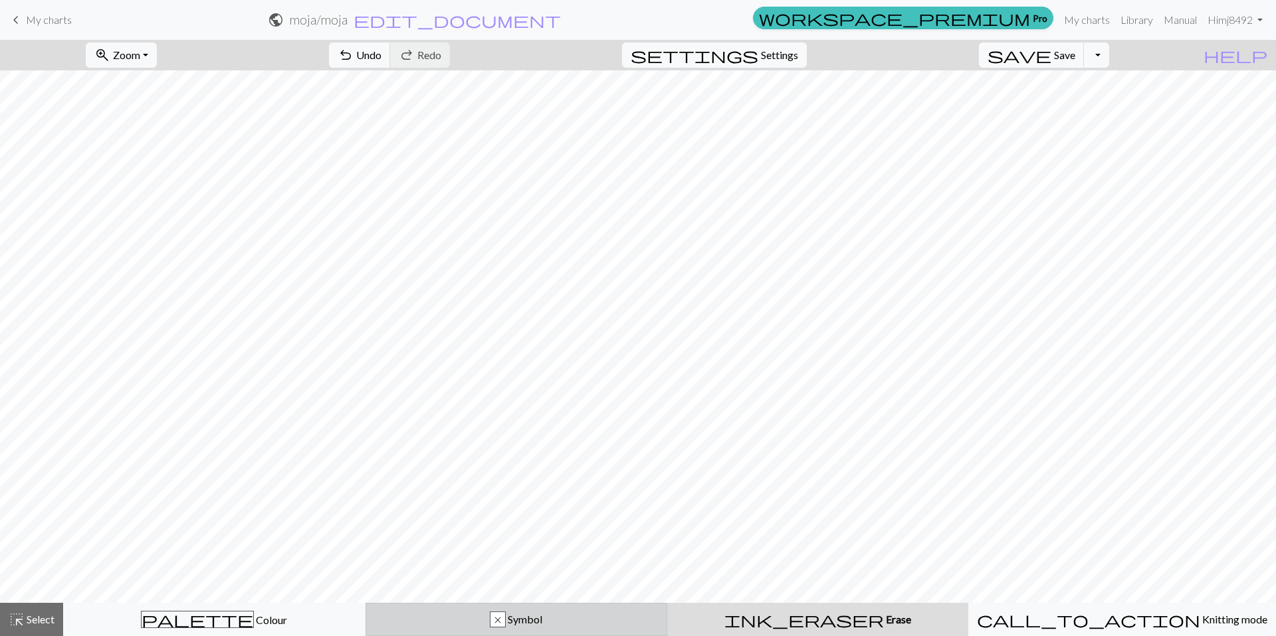
click at [490, 616] on div "x Symbol" at bounding box center [516, 620] width 285 height 16
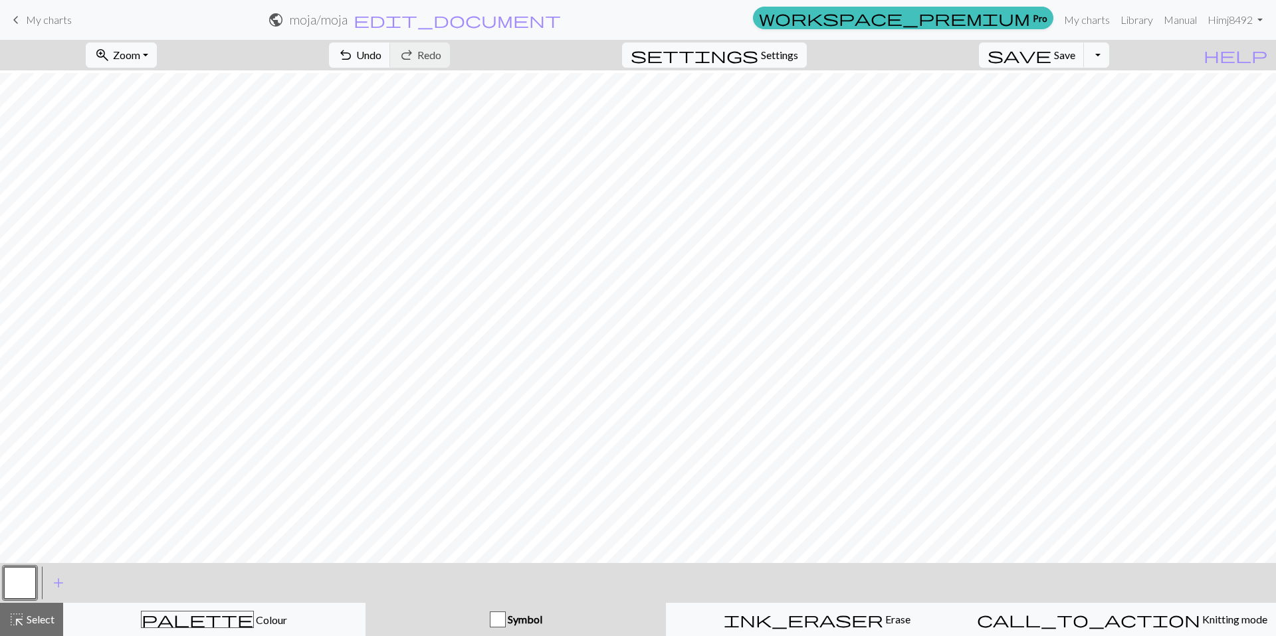
scroll to position [12, 4]
click at [884, 620] on div "ink_eraser Erase Erase" at bounding box center [816, 620] width 285 height 16
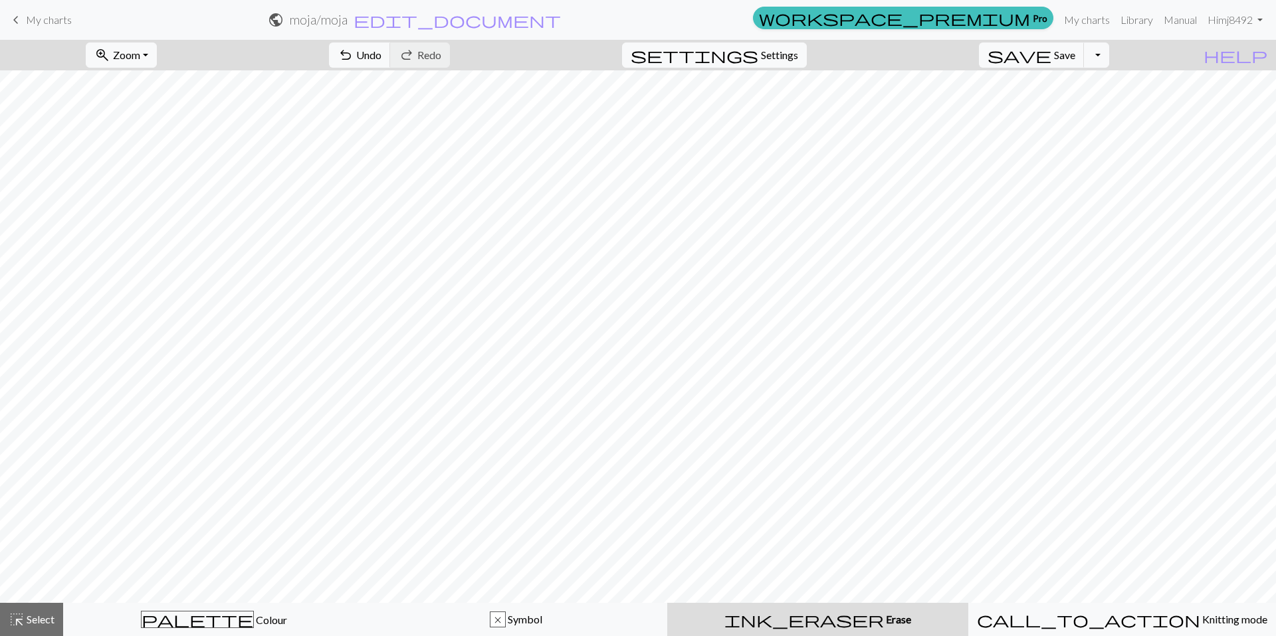
scroll to position [17, 0]
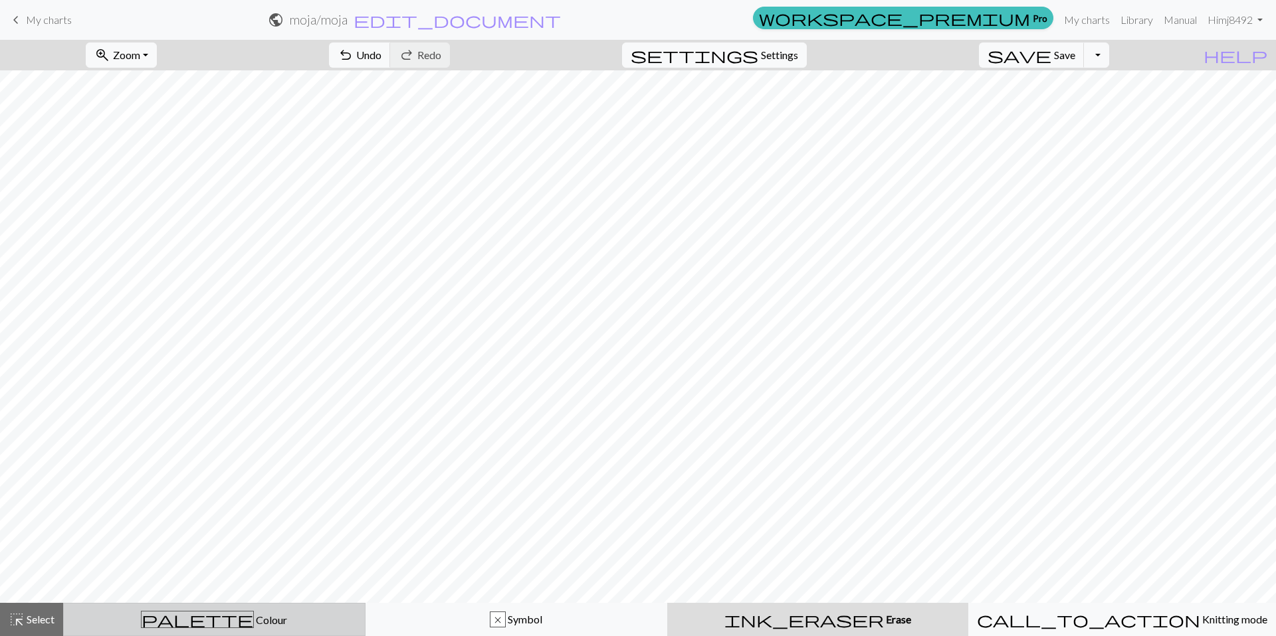
click at [251, 626] on div "palette Colour Colour" at bounding box center [214, 619] width 285 height 17
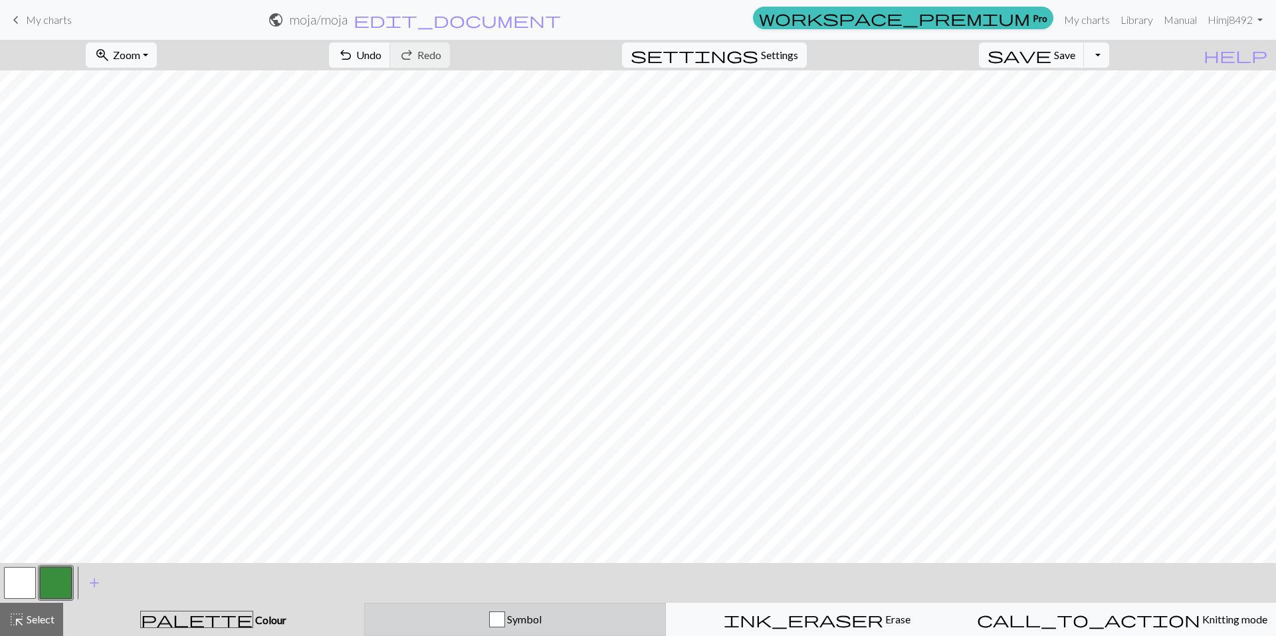
click at [512, 624] on span "Symbol" at bounding box center [523, 619] width 37 height 13
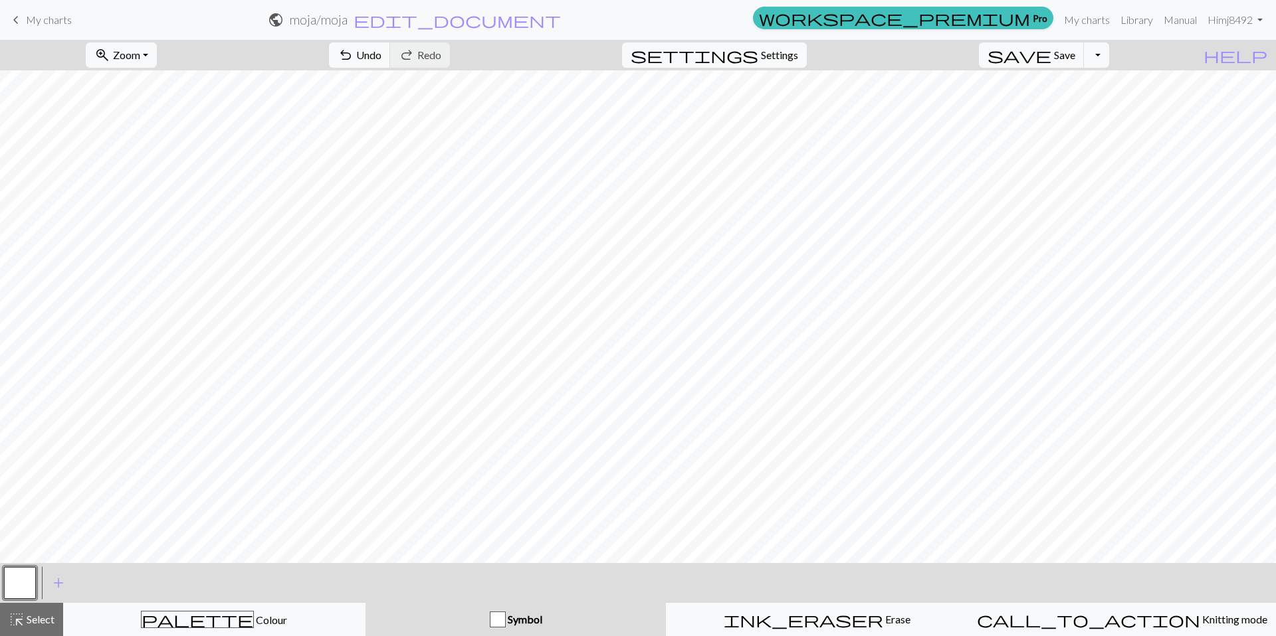
click at [498, 620] on div "button" at bounding box center [498, 620] width 16 height 16
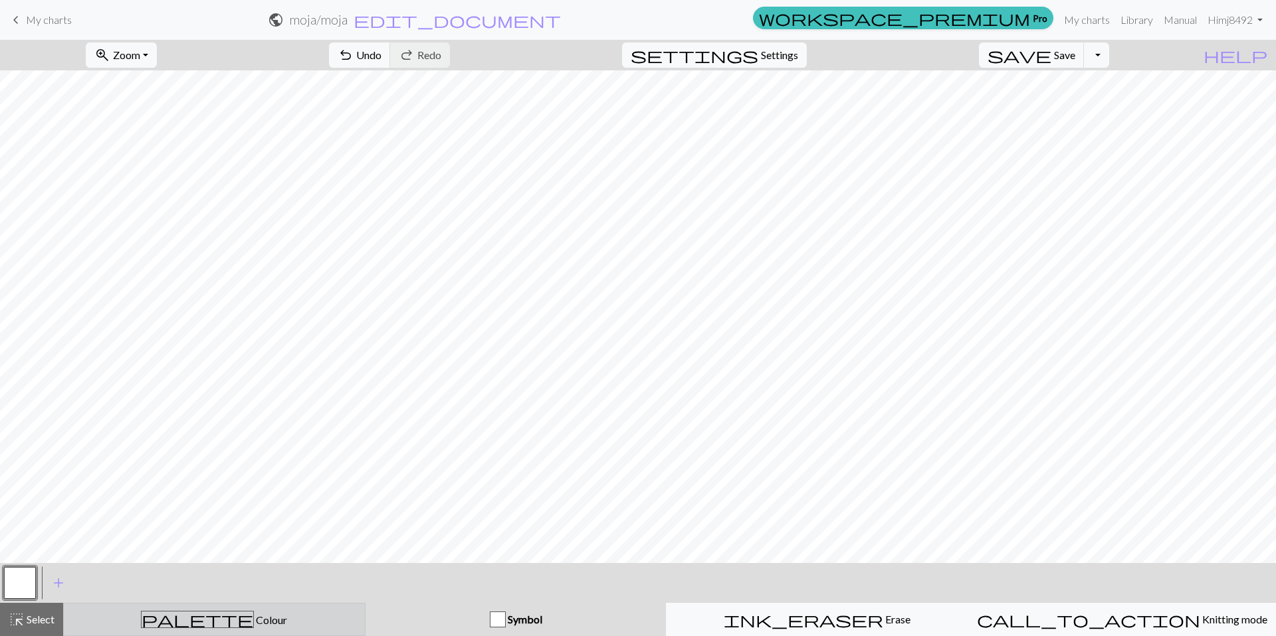
click at [256, 618] on div "palette Colour Colour" at bounding box center [214, 619] width 285 height 17
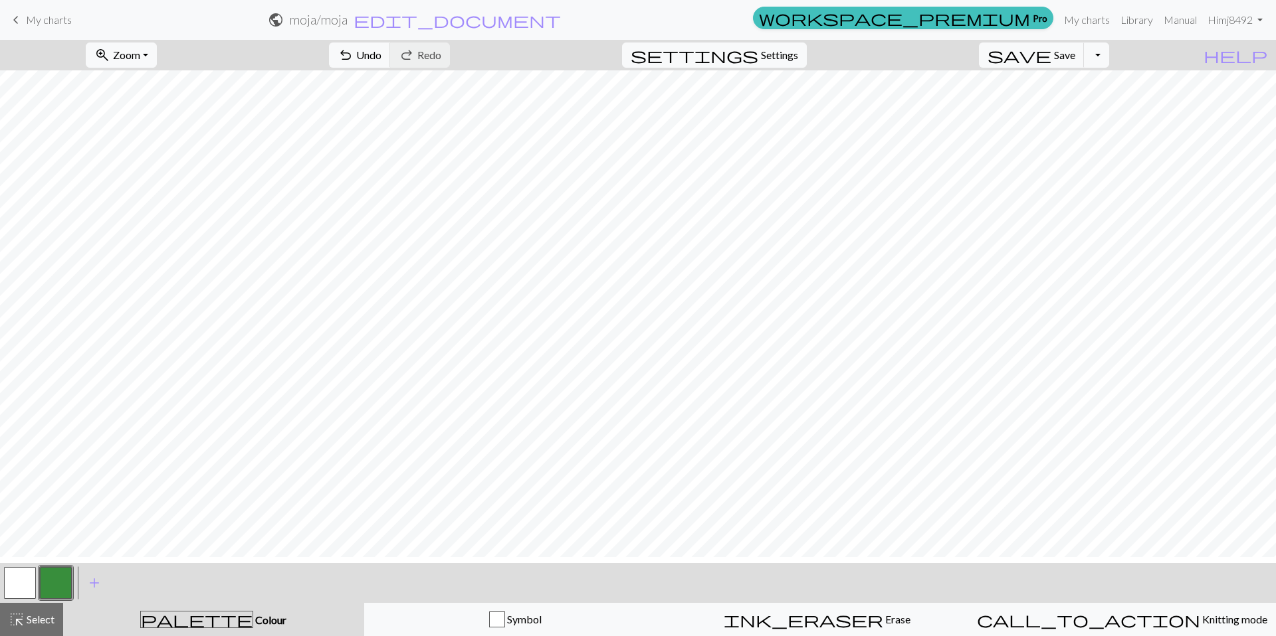
scroll to position [3, 0]
click at [285, 624] on div "palette Colour Colour" at bounding box center [213, 619] width 285 height 17
drag, startPoint x: 11, startPoint y: 579, endPoint x: 18, endPoint y: 578, distance: 7.4
click at [11, 579] on button "button" at bounding box center [20, 583] width 32 height 32
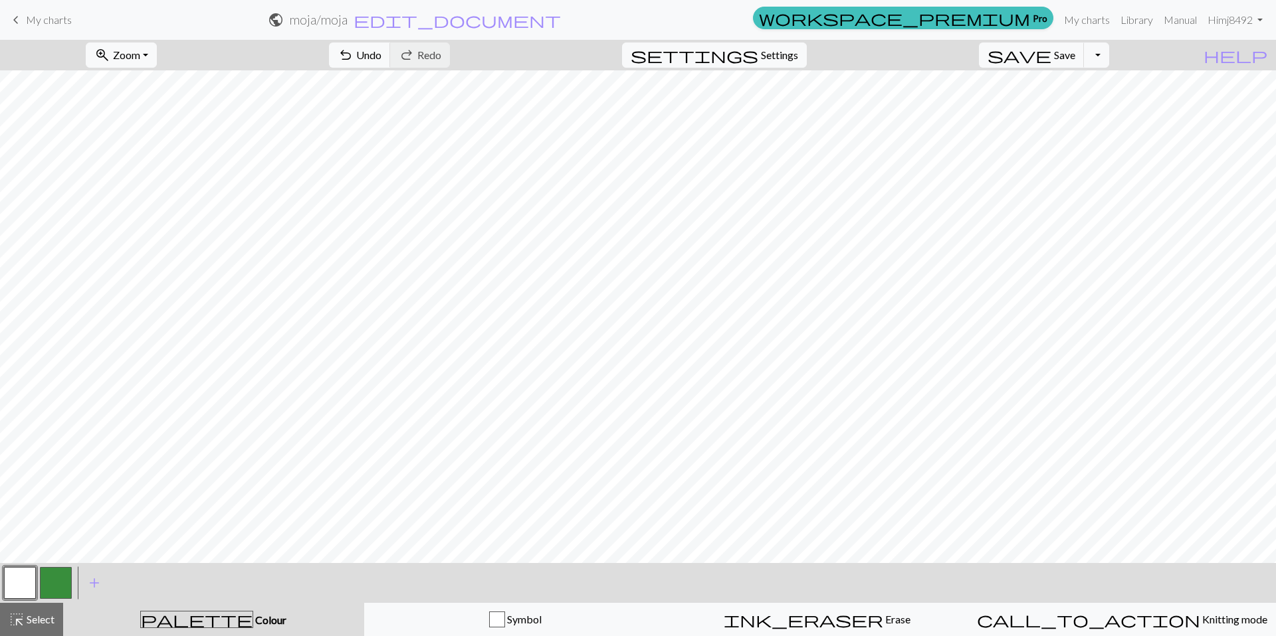
click at [57, 580] on button "button" at bounding box center [56, 583] width 32 height 32
click at [29, 589] on button "button" at bounding box center [20, 583] width 32 height 32
